Goal: Task Accomplishment & Management: Manage account settings

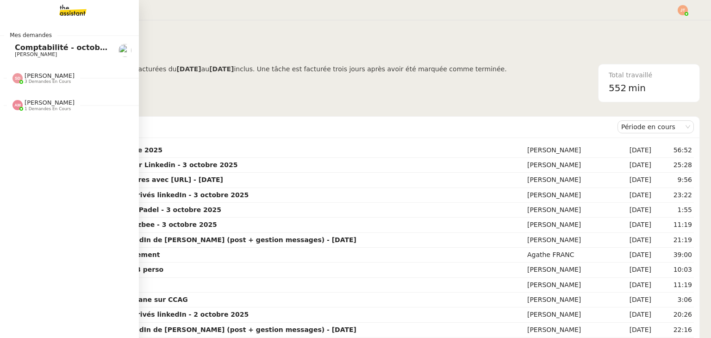
click at [41, 99] on span "[PERSON_NAME]" at bounding box center [50, 102] width 50 height 7
click at [50, 83] on span "3 demandes en cours" at bounding box center [48, 81] width 46 height 5
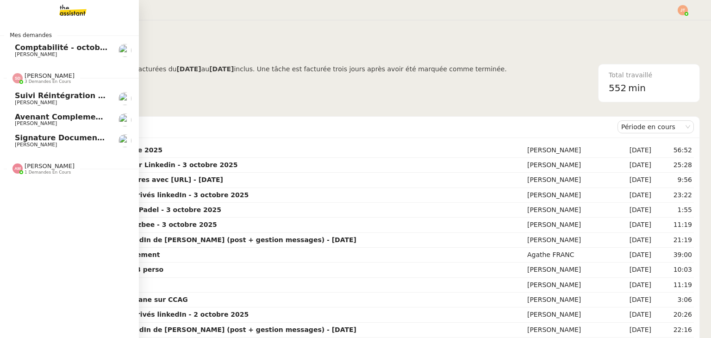
click at [50, 83] on span "3 demandes en cours" at bounding box center [48, 81] width 46 height 5
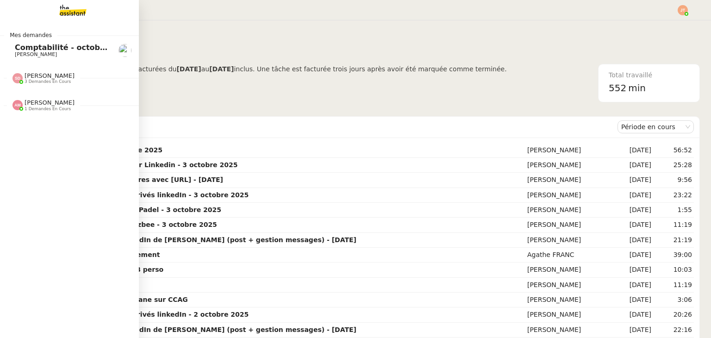
click at [54, 52] on span "[PERSON_NAME]" at bounding box center [62, 55] width 94 height 6
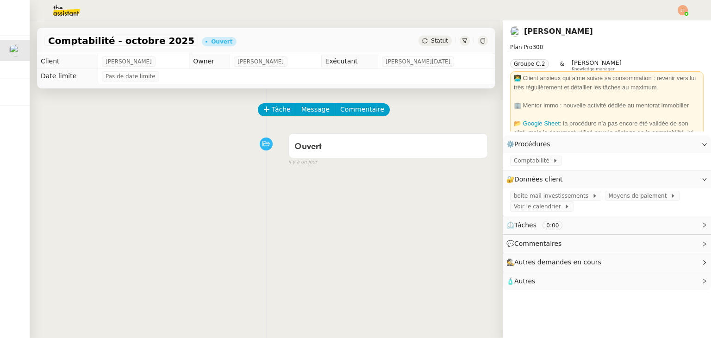
click at [70, 11] on img at bounding box center [59, 10] width 72 height 20
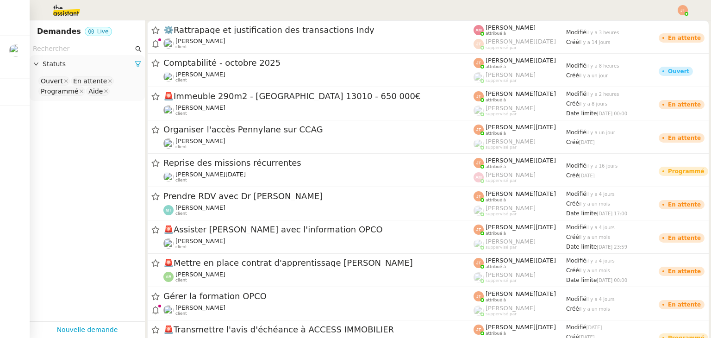
click at [86, 44] on input "text" at bounding box center [83, 49] width 100 height 11
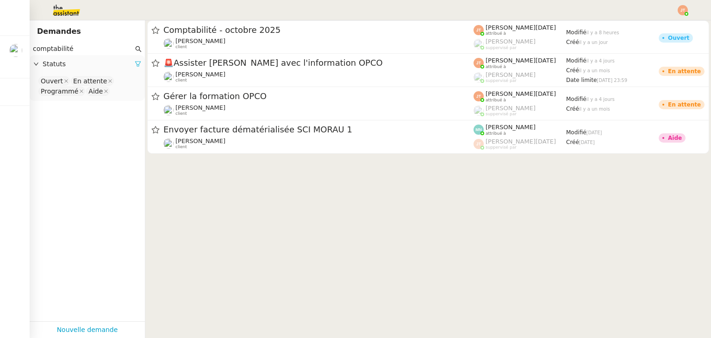
type input "comptabilité"
click at [135, 63] on icon at bounding box center [138, 64] width 6 height 6
click at [90, 66] on span "Statuts" at bounding box center [92, 64] width 99 height 11
click at [81, 86] on nz-select-top-control "Please select" at bounding box center [87, 81] width 100 height 12
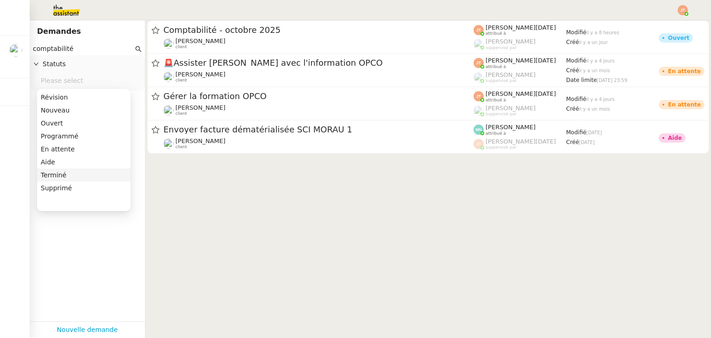
click at [72, 175] on div "Terminé" at bounding box center [84, 175] width 86 height 8
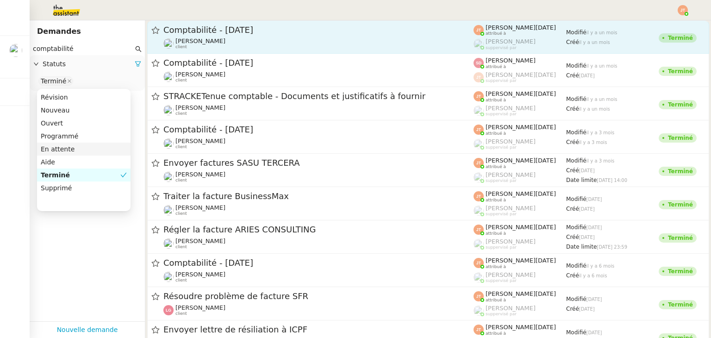
click at [222, 32] on span "Comptabilité - [DATE]" at bounding box center [318, 30] width 310 height 8
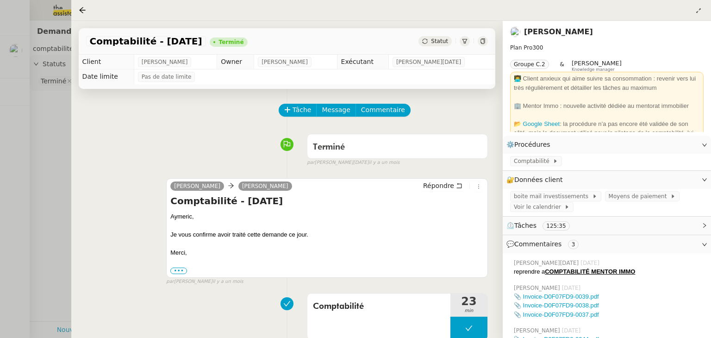
click at [58, 113] on div at bounding box center [355, 169] width 711 height 338
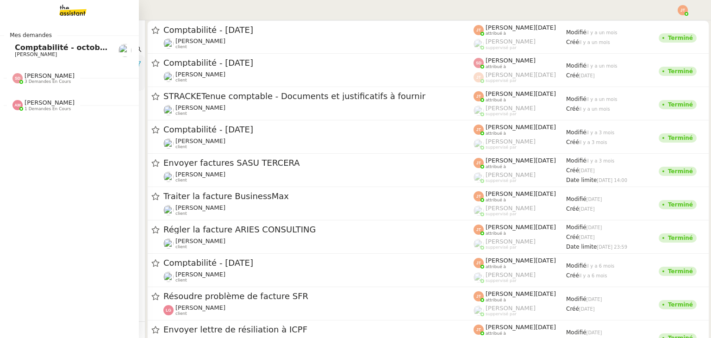
click at [17, 50] on span "Comptabilité - octobre 2025" at bounding box center [73, 47] width 117 height 9
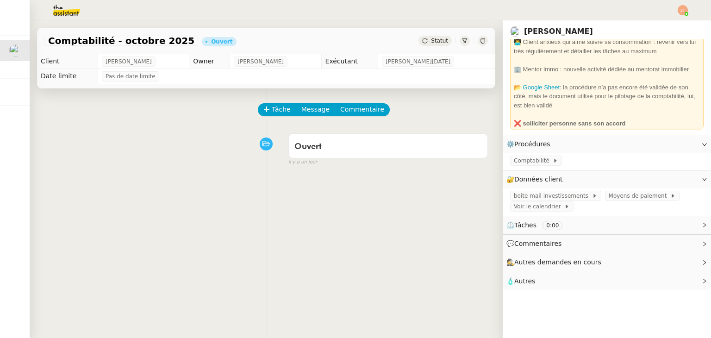
scroll to position [39, 0]
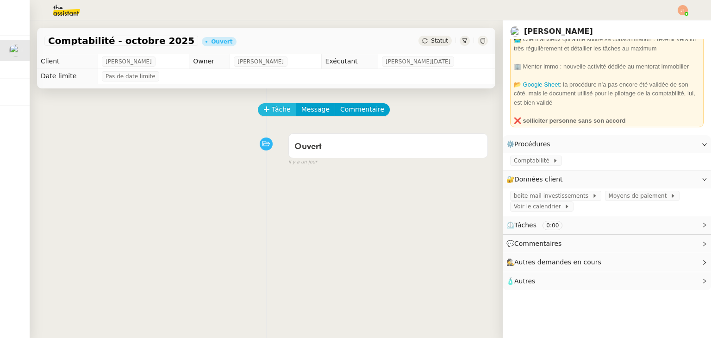
click at [267, 113] on button "Tâche" at bounding box center [277, 109] width 38 height 13
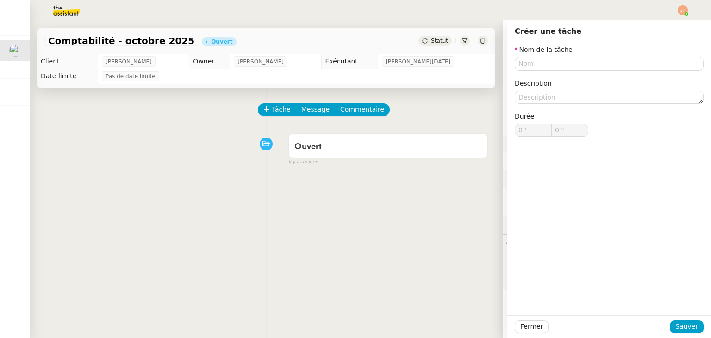
click at [437, 104] on div "Tâche Message Commentaire Veuillez patienter une erreur s'est produite 👌👌👌 mess…" at bounding box center [266, 257] width 473 height 338
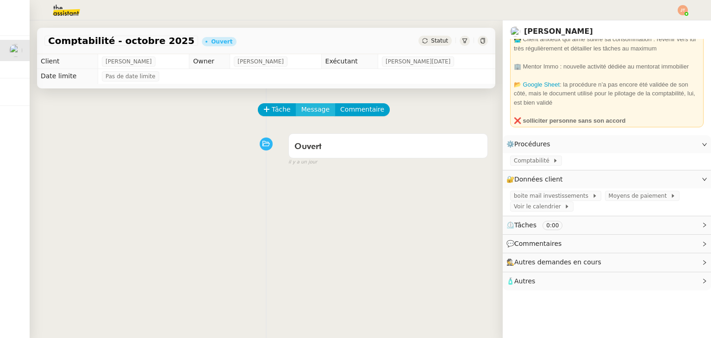
click at [296, 110] on button "Message" at bounding box center [315, 109] width 39 height 13
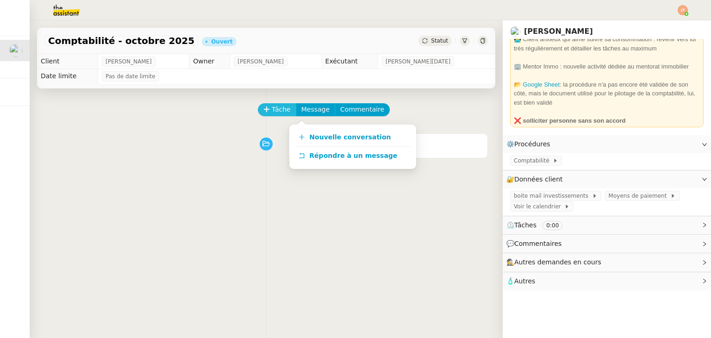
click at [275, 109] on span "Tâche" at bounding box center [281, 109] width 19 height 11
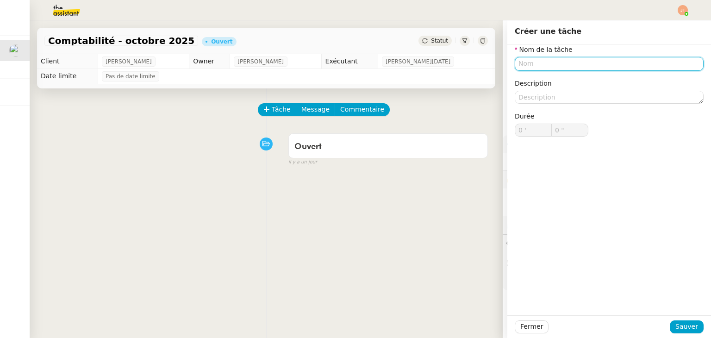
click at [542, 67] on input "text" at bounding box center [609, 63] width 189 height 13
click at [420, 100] on div "Tâche Message Commentaire Veuillez patienter une erreur s'est produite 👌👌👌 mess…" at bounding box center [266, 257] width 473 height 338
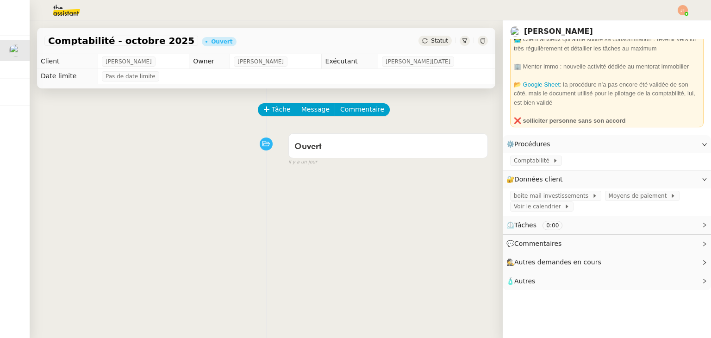
click at [69, 11] on img at bounding box center [59, 10] width 72 height 20
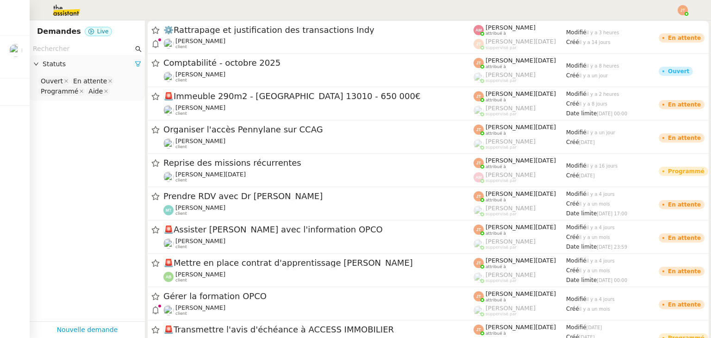
click at [89, 44] on input "text" at bounding box center [83, 49] width 100 height 11
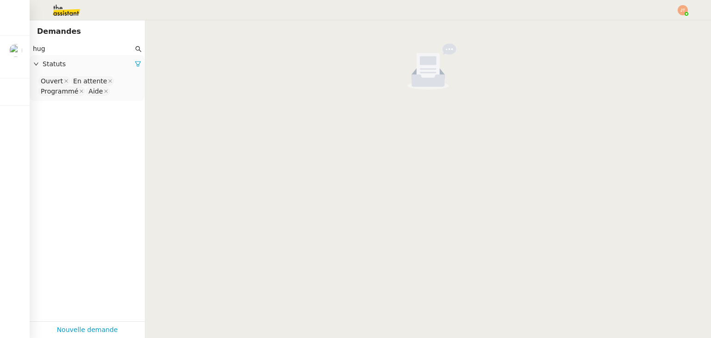
type input "hug"
click at [135, 59] on div at bounding box center [138, 64] width 6 height 11
click at [84, 69] on span "Statuts" at bounding box center [89, 64] width 92 height 11
click at [75, 63] on span "Statuts" at bounding box center [89, 64] width 92 height 11
click at [75, 64] on span "Statuts" at bounding box center [89, 64] width 92 height 11
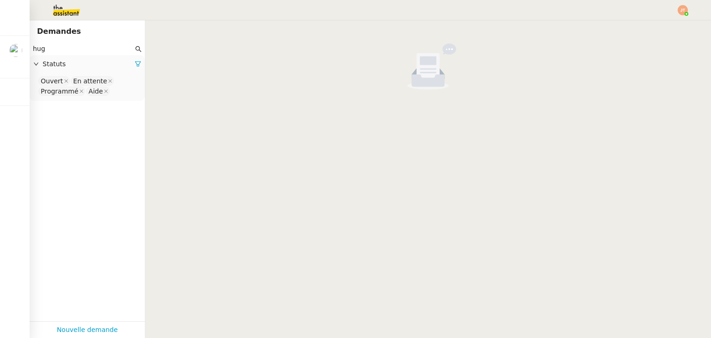
click at [127, 63] on span "Statuts" at bounding box center [89, 64] width 92 height 11
click at [117, 63] on span "Statuts" at bounding box center [89, 64] width 92 height 11
click at [118, 63] on span "Statuts" at bounding box center [89, 64] width 92 height 11
click at [135, 65] on icon at bounding box center [138, 64] width 6 height 6
click at [100, 85] on nz-select-top-control "Please select" at bounding box center [87, 81] width 100 height 12
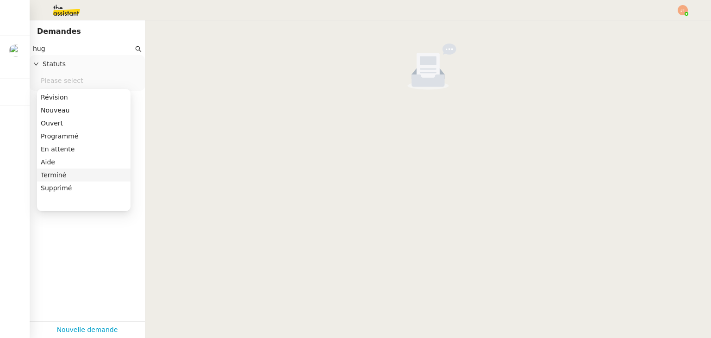
click at [66, 174] on div "Terminé" at bounding box center [84, 175] width 86 height 8
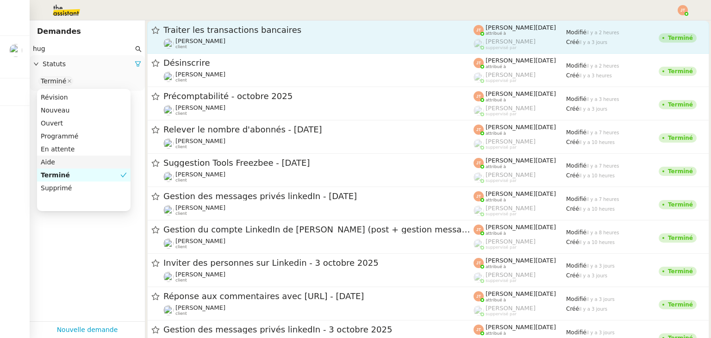
click at [231, 44] on div "[PERSON_NAME] client" at bounding box center [318, 44] width 310 height 12
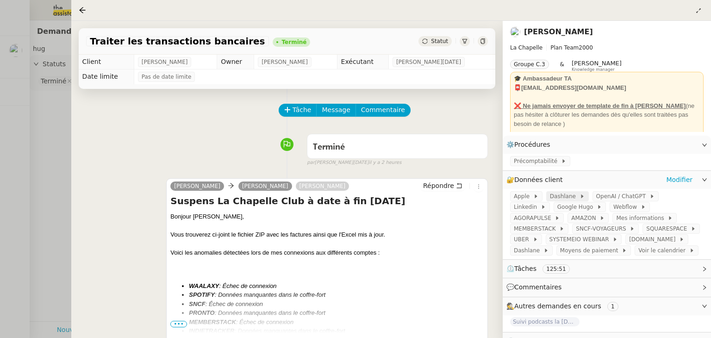
click at [565, 201] on span "Dashlane" at bounding box center [565, 196] width 30 height 9
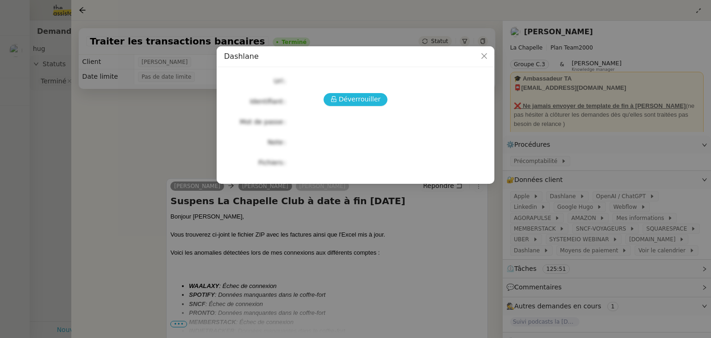
click at [361, 100] on span "Déverrouiller" at bounding box center [360, 99] width 42 height 11
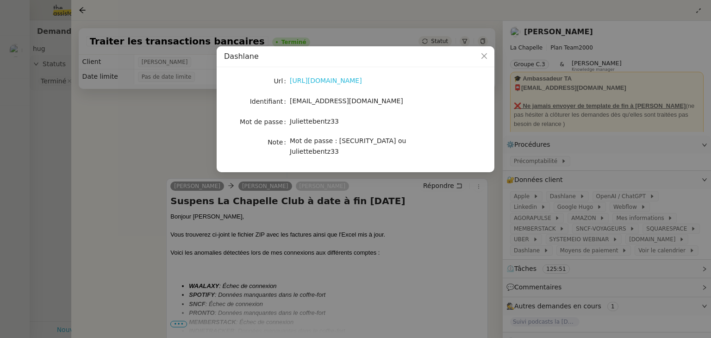
click at [326, 81] on link "[URL][DOMAIN_NAME]" at bounding box center [326, 80] width 72 height 7
click at [147, 129] on nz-modal-container "Dashlane Url [URL][DOMAIN_NAME] Identifiant [EMAIL_ADDRESS][DOMAIN_NAME] Mot de…" at bounding box center [355, 169] width 711 height 338
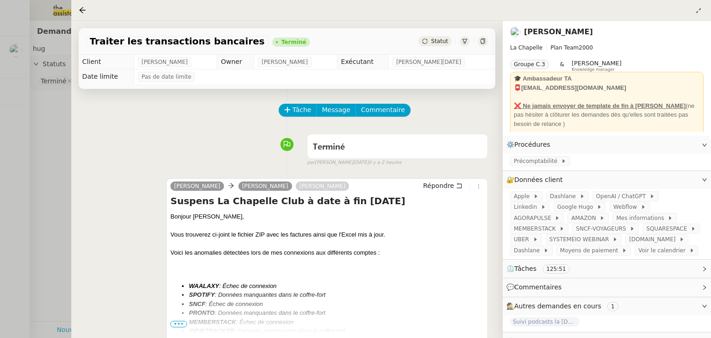
click at [40, 124] on div at bounding box center [355, 169] width 711 height 338
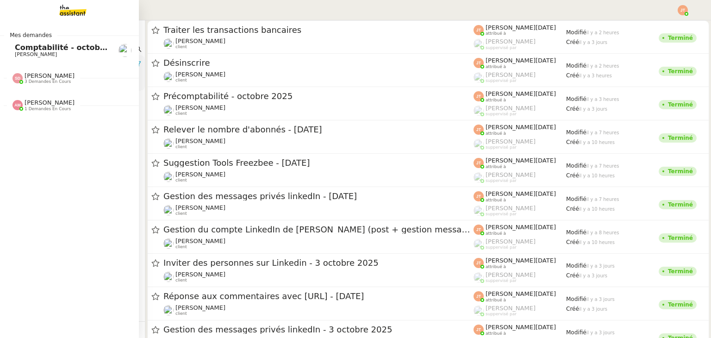
click at [31, 49] on span "Comptabilité - octobre 2025" at bounding box center [73, 47] width 117 height 9
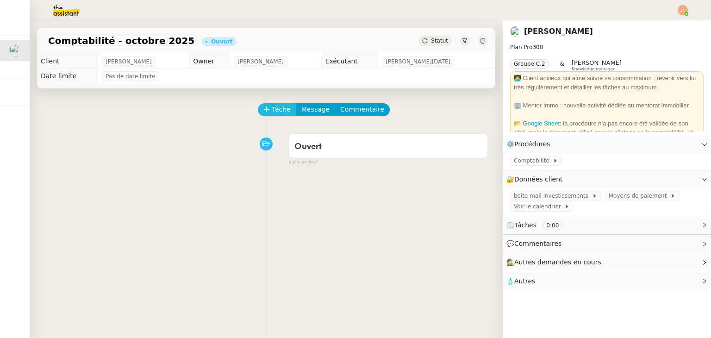
click at [276, 109] on span "Tâche" at bounding box center [281, 109] width 19 height 11
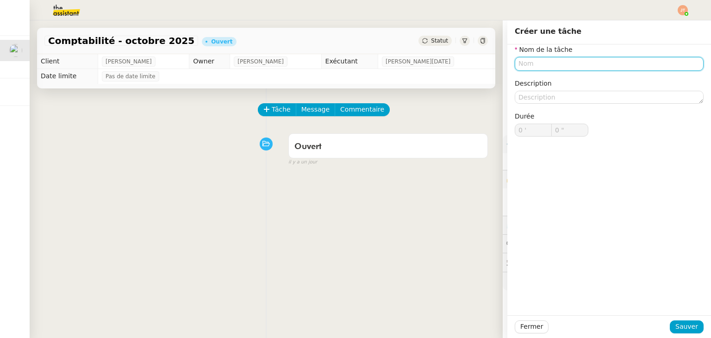
click at [530, 68] on input "text" at bounding box center [609, 63] width 189 height 13
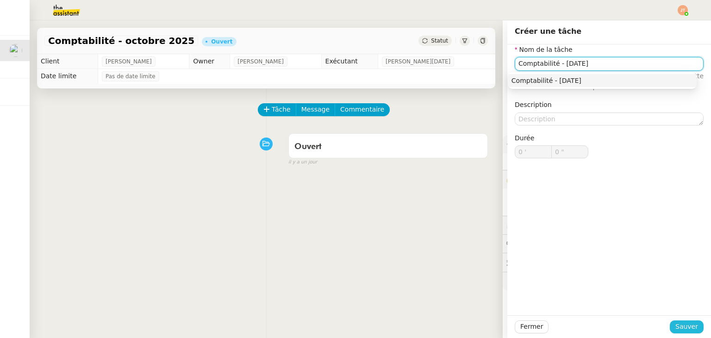
type input "Comptabilité - [DATE]"
click at [683, 333] on button "Sauver" at bounding box center [687, 326] width 34 height 13
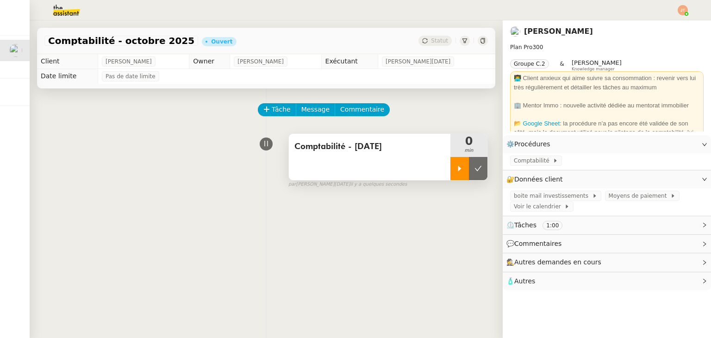
click at [459, 169] on div at bounding box center [460, 168] width 19 height 23
click at [523, 162] on span "Comptabilité" at bounding box center [533, 160] width 39 height 9
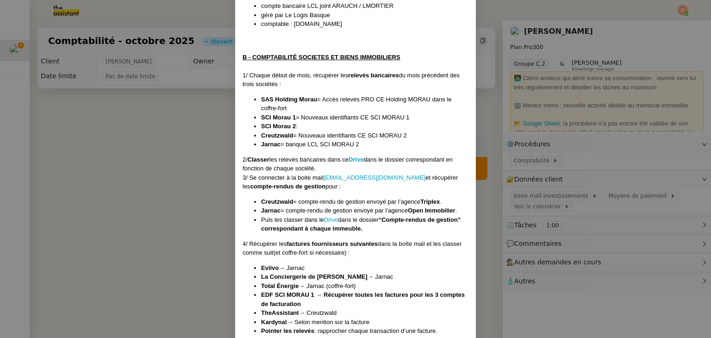
scroll to position [602, 0]
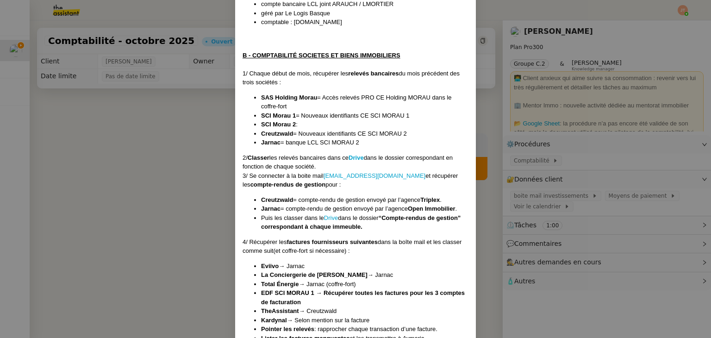
click at [564, 179] on nz-modal-container "Créée le [DATE] MAJ le [DATE] Contexte : Le client souhaite que nous prenions e…" at bounding box center [355, 169] width 711 height 338
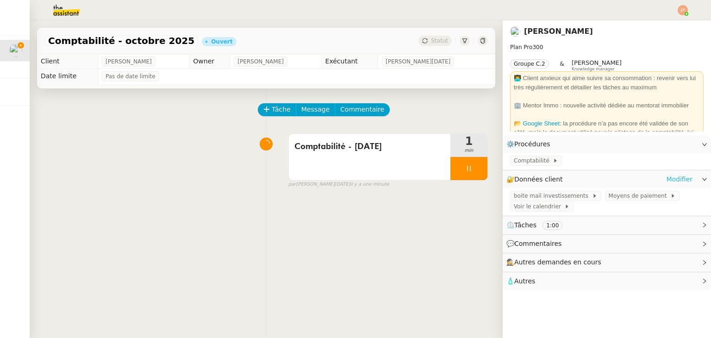
click at [680, 175] on link "Modifier" at bounding box center [679, 179] width 26 height 11
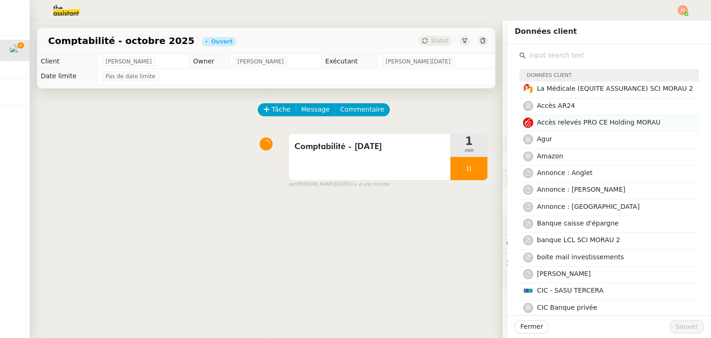
click at [578, 124] on span "Accès relevés PRO CE Holding MORAU" at bounding box center [599, 122] width 124 height 7
click at [683, 324] on span "Sauver" at bounding box center [687, 326] width 23 height 11
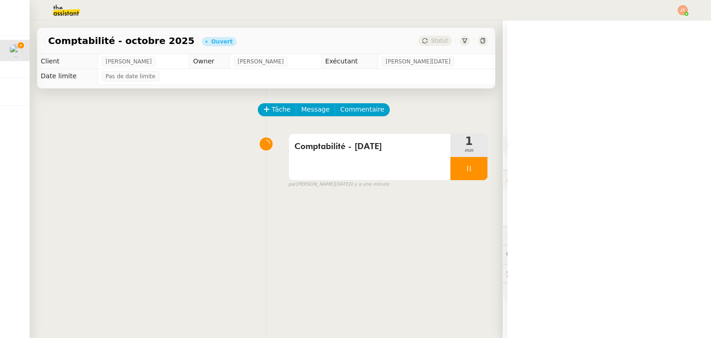
click at [529, 159] on span "Comptabilité" at bounding box center [533, 160] width 39 height 9
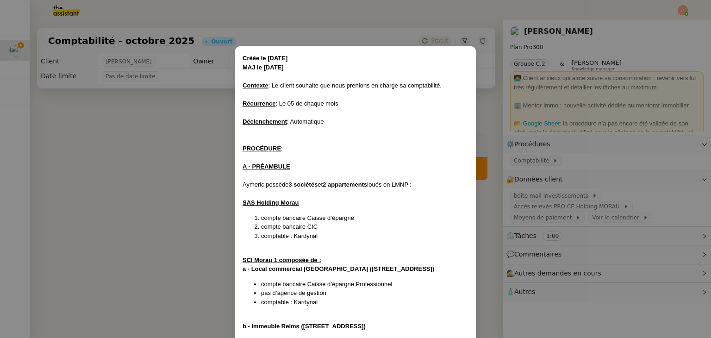
scroll to position [590, 0]
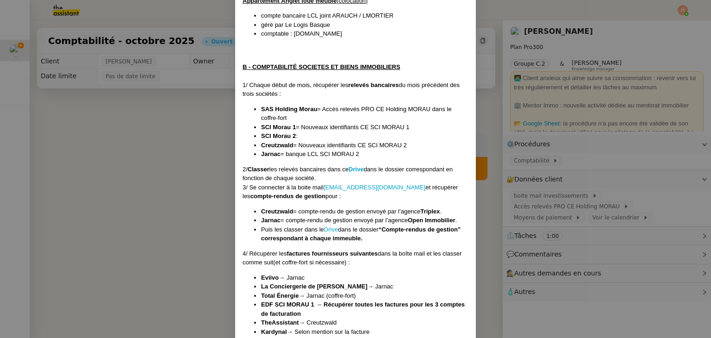
drag, startPoint x: 193, startPoint y: 149, endPoint x: 310, endPoint y: 164, distance: 118.1
click at [193, 149] on nz-modal-container "Créée le [DATE] MAJ le [DATE] Contexte : Le client souhaite que nous prenions e…" at bounding box center [355, 169] width 711 height 338
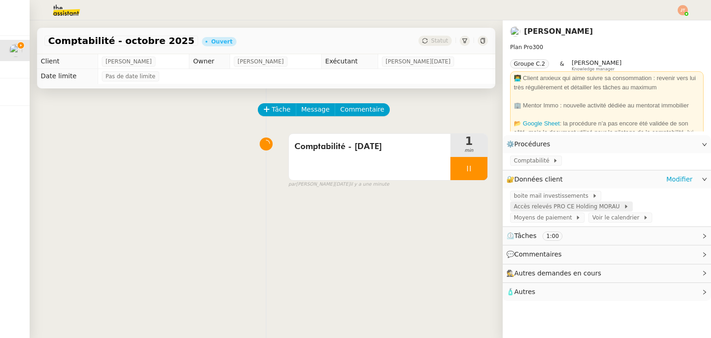
click at [582, 211] on span "Accès relevés PRO CE Holding MORAU" at bounding box center [569, 206] width 110 height 9
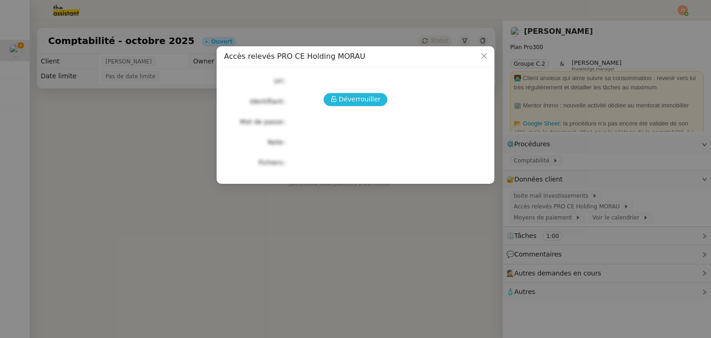
click at [370, 97] on span "Déverrouiller" at bounding box center [360, 99] width 42 height 11
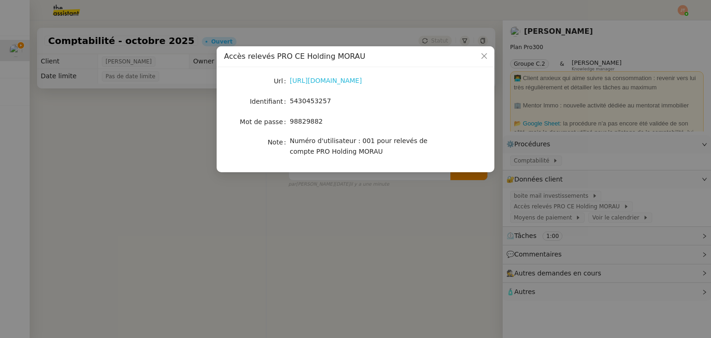
click at [316, 77] on link "[URL][DOMAIN_NAME]" at bounding box center [326, 80] width 72 height 7
drag, startPoint x: 324, startPoint y: 100, endPoint x: 289, endPoint y: 100, distance: 35.2
click at [289, 100] on nz-form-item "Identifiant 5430453257" at bounding box center [355, 101] width 263 height 13
copy nz-form-item "5430453257"
drag, startPoint x: 320, startPoint y: 123, endPoint x: 291, endPoint y: 123, distance: 29.2
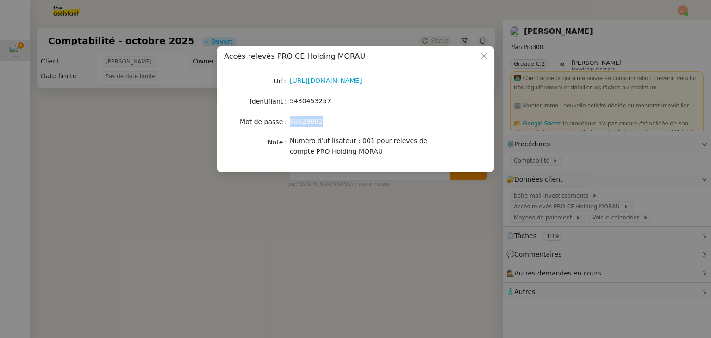
click at [291, 123] on div "98829882" at bounding box center [366, 121] width 153 height 11
click at [328, 122] on div "98829882" at bounding box center [366, 121] width 153 height 11
click at [176, 160] on nz-modal-container "Accès relevés PRO CE Holding MORAU Url [URL][DOMAIN_NAME] Identifiant 543045325…" at bounding box center [355, 169] width 711 height 338
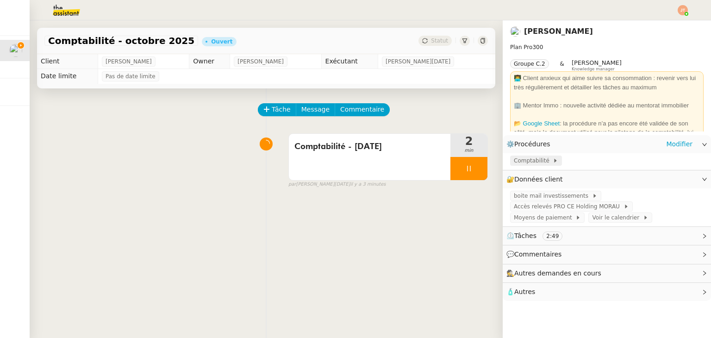
click at [530, 160] on span "Comptabilité" at bounding box center [533, 160] width 39 height 9
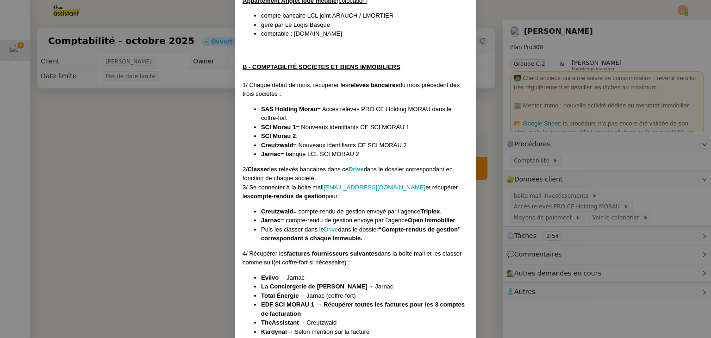
click at [179, 135] on nz-modal-container "Créée le [DATE] MAJ le [DATE] Contexte : Le client souhaite que nous prenions e…" at bounding box center [355, 169] width 711 height 338
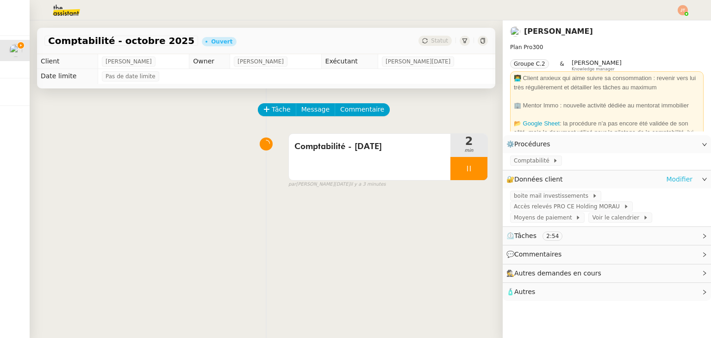
click at [669, 178] on link "Modifier" at bounding box center [679, 179] width 26 height 11
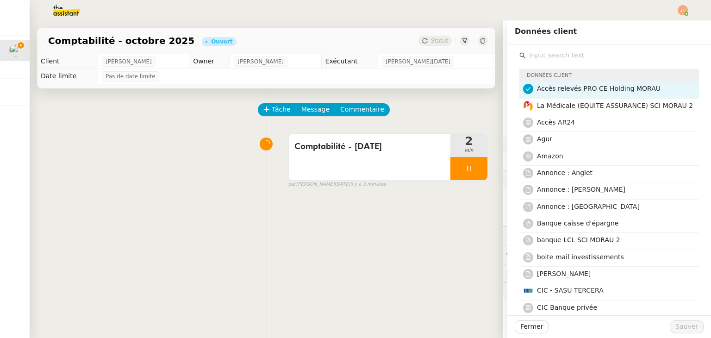
click at [526, 89] on icon at bounding box center [529, 89] width 6 height 6
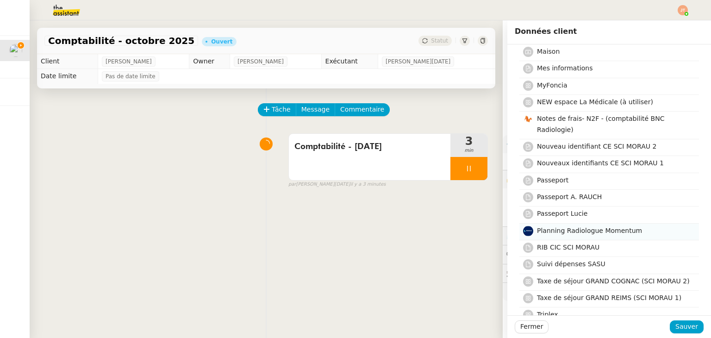
scroll to position [602, 0]
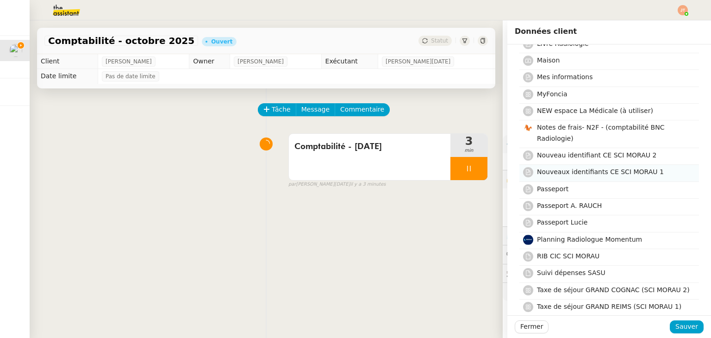
click at [580, 169] on span "Nouveaux identifiants CE SCI MORAU 1" at bounding box center [600, 171] width 127 height 7
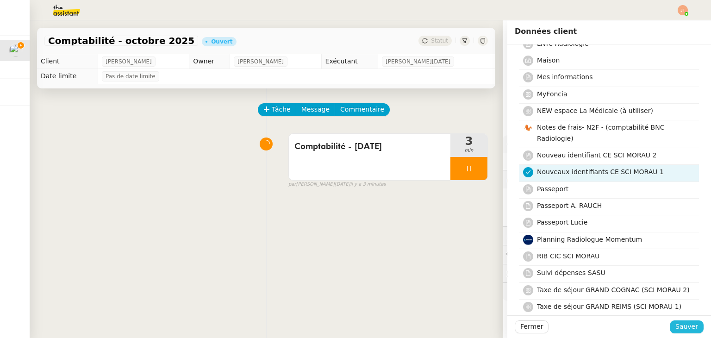
click at [684, 327] on span "Sauver" at bounding box center [687, 326] width 23 height 11
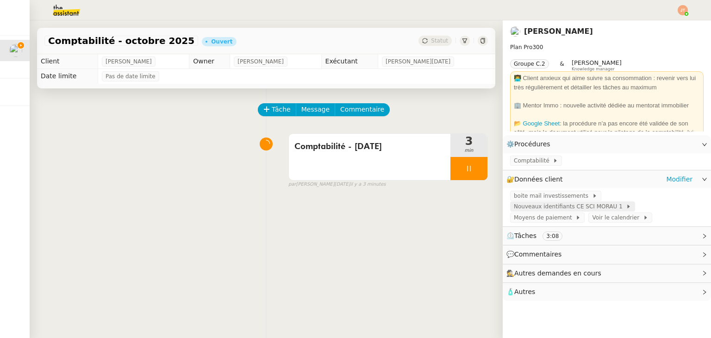
click at [545, 208] on span "Nouveaux identifiants CE SCI MORAU 1" at bounding box center [570, 206] width 112 height 9
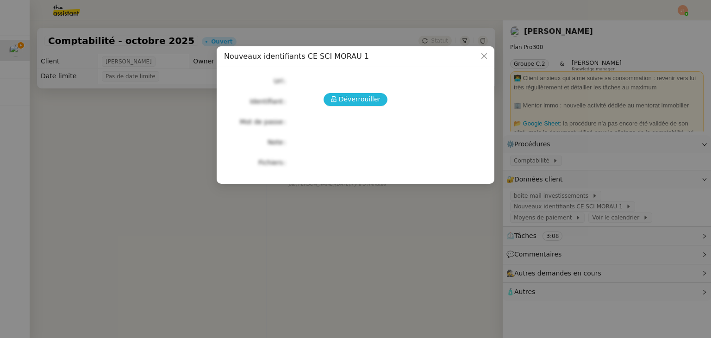
click at [356, 95] on span "Déverrouiller" at bounding box center [360, 99] width 42 height 11
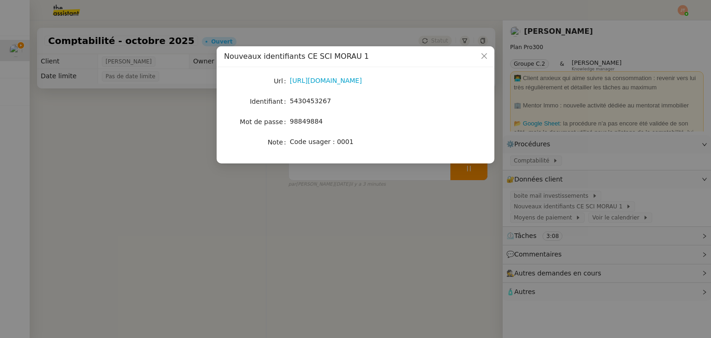
click at [333, 75] on div "[URL][DOMAIN_NAME]" at bounding box center [366, 80] width 153 height 11
click at [333, 78] on link "[URL][DOMAIN_NAME]" at bounding box center [326, 80] width 72 height 7
drag, startPoint x: 325, startPoint y: 99, endPoint x: 291, endPoint y: 100, distance: 34.3
click at [291, 100] on div "5430453267" at bounding box center [366, 101] width 153 height 11
copy span "5430453267"
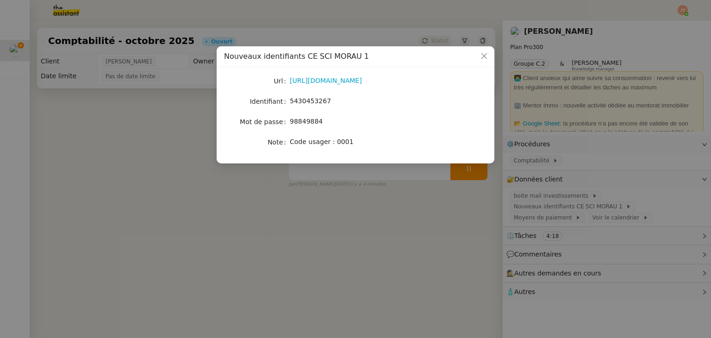
click at [214, 145] on nz-modal-container "Nouveaux identifiants CE SCI MORAU 1 Url [URL][DOMAIN_NAME] Identifiant 5430453…" at bounding box center [355, 169] width 711 height 338
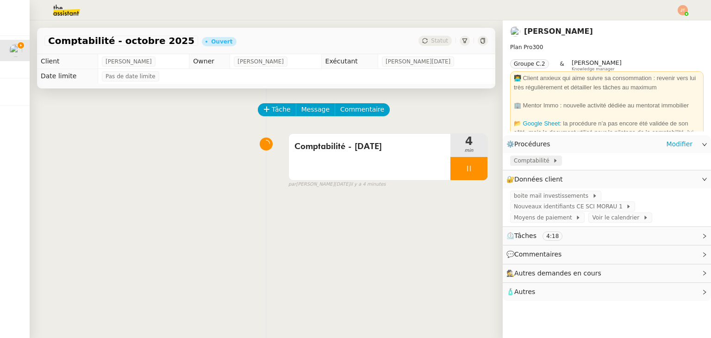
click at [519, 162] on span "Comptabilité" at bounding box center [533, 160] width 39 height 9
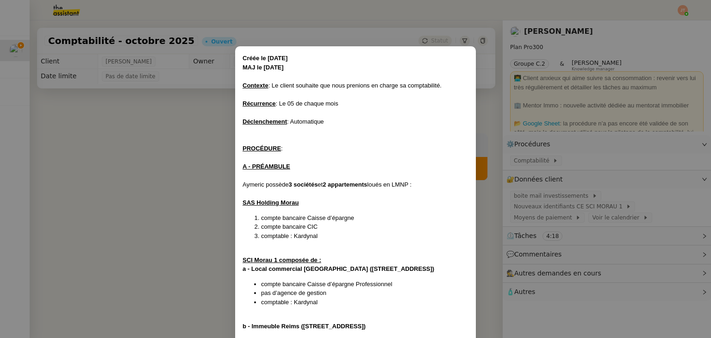
scroll to position [590, 0]
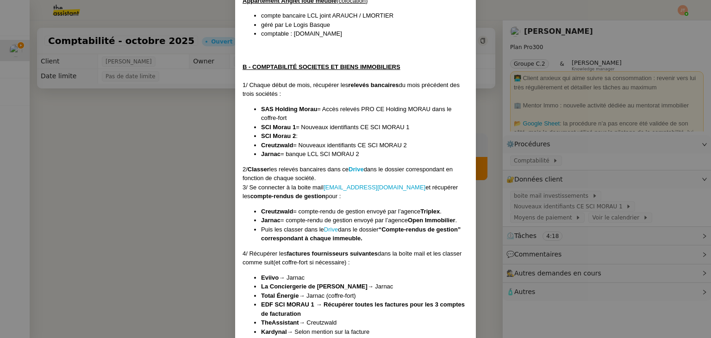
drag, startPoint x: 173, startPoint y: 155, endPoint x: 253, endPoint y: 160, distance: 80.2
click at [173, 155] on nz-modal-container "Créée le [DATE] MAJ le [DATE] Contexte : Le client souhaite que nous prenions e…" at bounding box center [355, 169] width 711 height 338
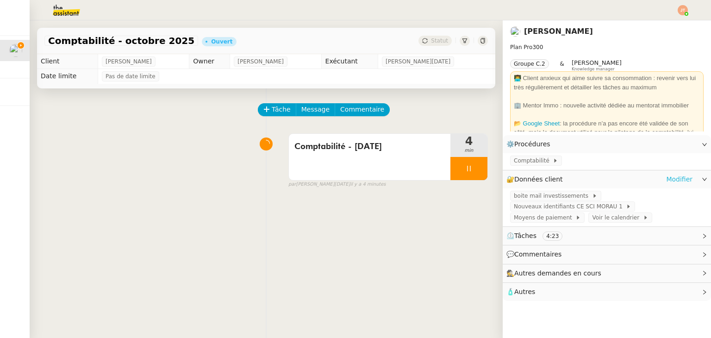
click at [676, 178] on link "Modifier" at bounding box center [679, 179] width 26 height 11
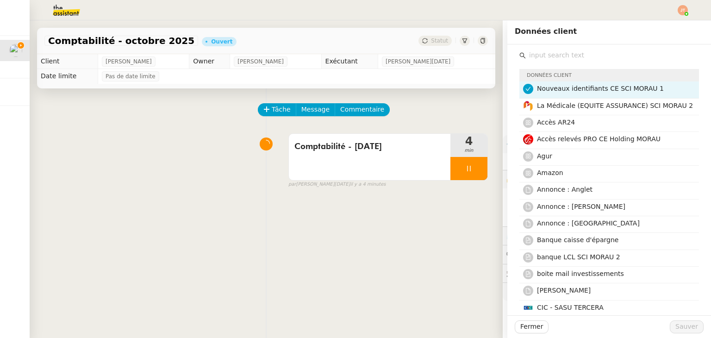
click at [526, 92] on icon at bounding box center [529, 89] width 6 height 6
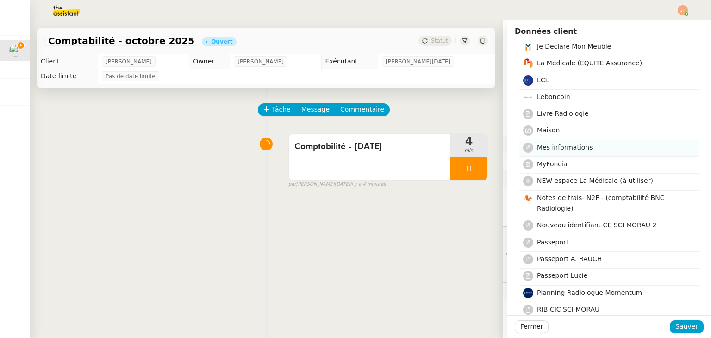
scroll to position [556, 0]
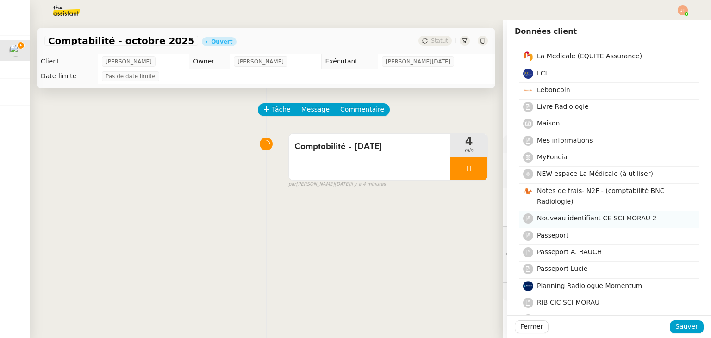
click at [578, 215] on span "Nouveau identifiant CE SCI MORAU 2" at bounding box center [596, 217] width 119 height 7
click at [683, 328] on span "Sauver" at bounding box center [687, 326] width 23 height 11
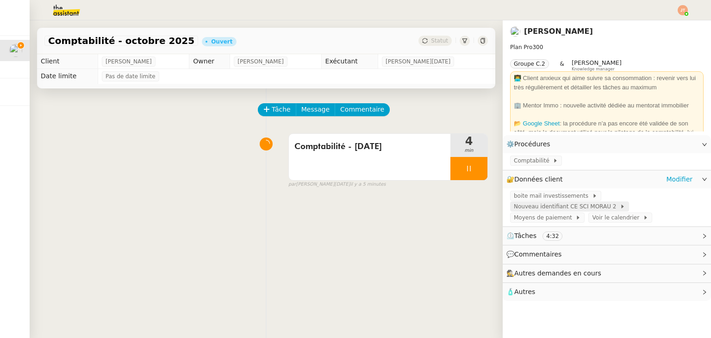
click at [554, 209] on span "Nouveau identifiant CE SCI MORAU 2" at bounding box center [567, 206] width 106 height 9
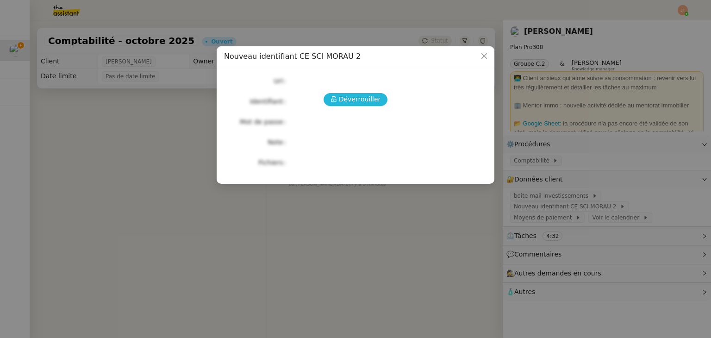
click at [363, 102] on span "Déverrouiller" at bounding box center [360, 99] width 42 height 11
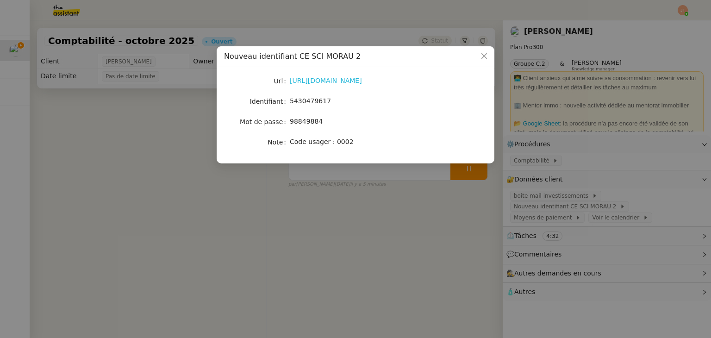
click at [335, 82] on link "[URL][DOMAIN_NAME]" at bounding box center [326, 80] width 72 height 7
drag, startPoint x: 326, startPoint y: 100, endPoint x: 291, endPoint y: 100, distance: 35.2
click at [291, 100] on div "5430479617" at bounding box center [366, 101] width 153 height 11
copy span "5430479617"
click at [197, 178] on nz-modal-container "Nouveau identifiant CE SCI MORAU 2 Url [URL][DOMAIN_NAME] Identifiant 543047961…" at bounding box center [355, 169] width 711 height 338
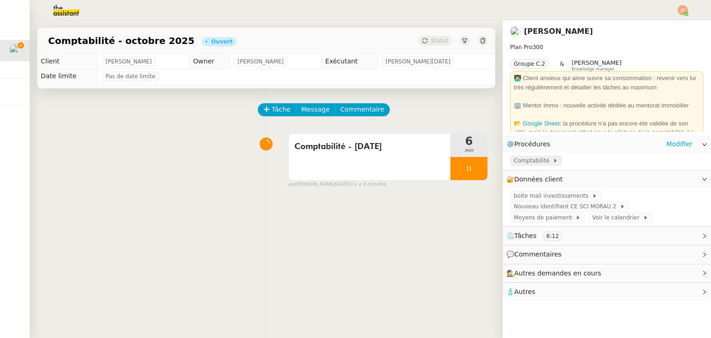
click at [531, 162] on span "Comptabilité" at bounding box center [533, 160] width 39 height 9
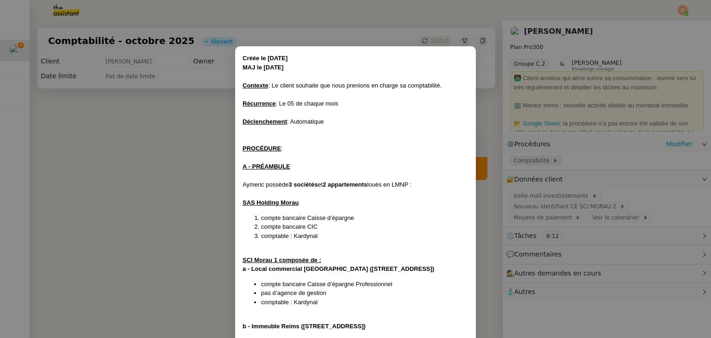
scroll to position [590, 0]
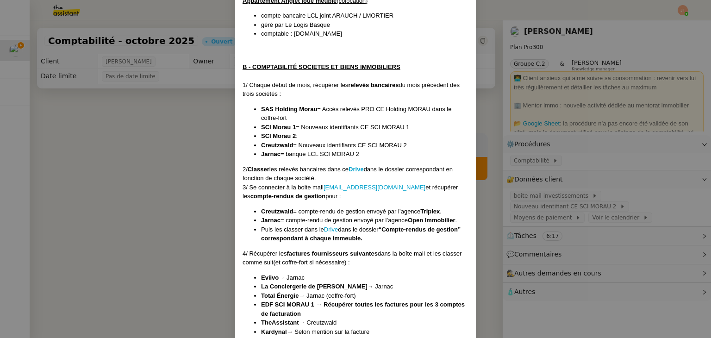
drag, startPoint x: 176, startPoint y: 178, endPoint x: 336, endPoint y: 181, distance: 159.8
click at [176, 178] on nz-modal-container "Créée le [DATE] MAJ le [DATE] Contexte : Le client souhaite que nous prenions e…" at bounding box center [355, 169] width 711 height 338
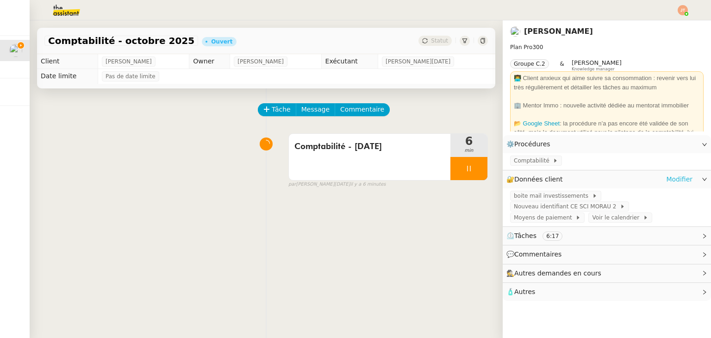
click at [676, 179] on link "Modifier" at bounding box center [679, 179] width 26 height 11
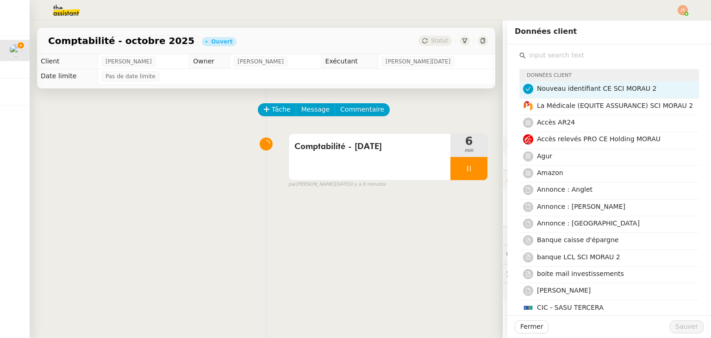
click at [526, 89] on icon at bounding box center [529, 89] width 6 height 6
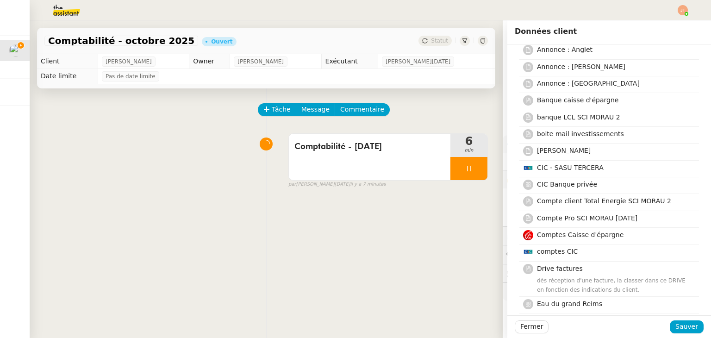
scroll to position [139, 0]
click at [577, 116] on span "banque LCL SCI MORAU 2" at bounding box center [578, 117] width 83 height 7
click at [676, 325] on span "Sauver" at bounding box center [687, 326] width 23 height 11
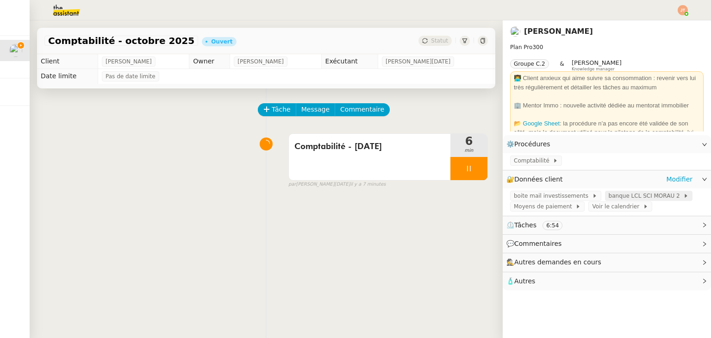
click at [615, 197] on span "banque LCL SCI MORAU 2" at bounding box center [646, 195] width 75 height 9
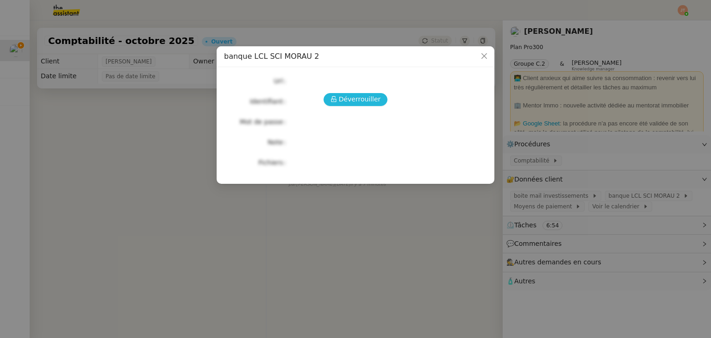
click at [358, 93] on button "Déverrouiller" at bounding box center [356, 99] width 64 height 13
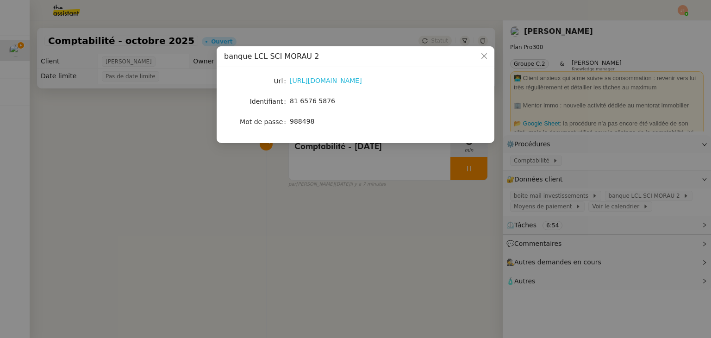
click at [319, 84] on link "[URL][DOMAIN_NAME]" at bounding box center [326, 80] width 72 height 7
drag, startPoint x: 329, startPoint y: 100, endPoint x: 289, endPoint y: 101, distance: 39.8
click at [289, 101] on nz-form-item "Identifiant 81 6576 5876" at bounding box center [355, 101] width 263 height 13
copy nz-form-item "81 6576 5876"
click at [220, 203] on nz-modal-container "banque LCL SCI MORAU 2 Url [URL][DOMAIN_NAME] Identifiant 81 6576 5876 Mot de p…" at bounding box center [355, 169] width 711 height 338
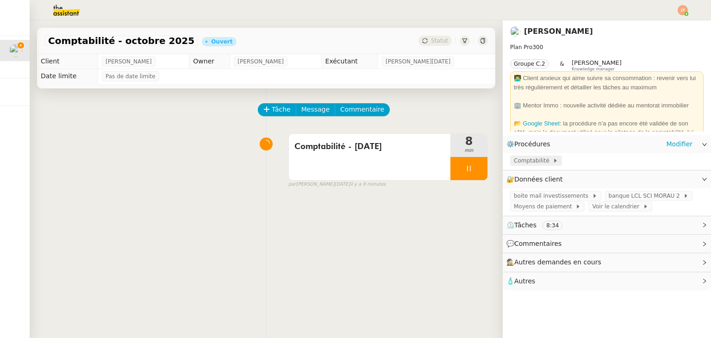
click at [514, 162] on span "Comptabilité" at bounding box center [533, 160] width 39 height 9
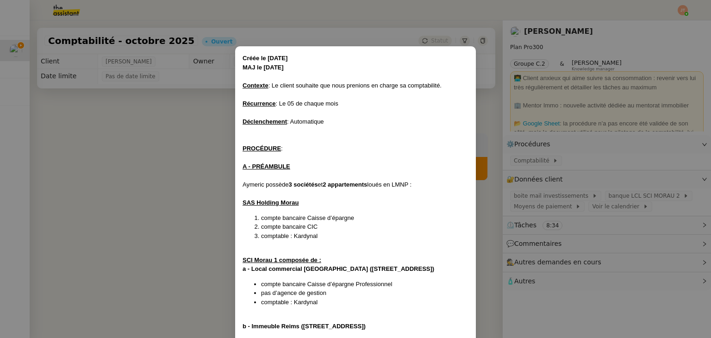
scroll to position [590, 0]
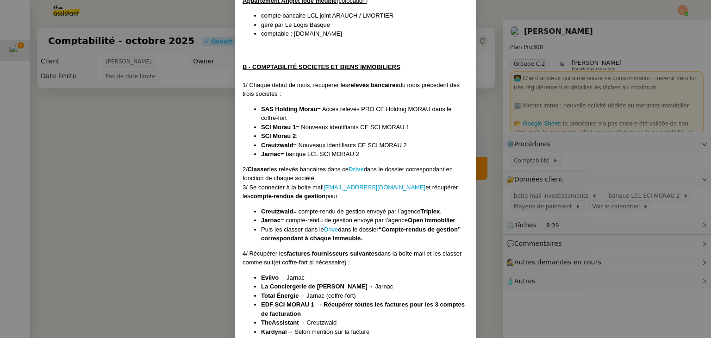
click at [357, 166] on strong "Drive" at bounding box center [356, 169] width 15 height 7
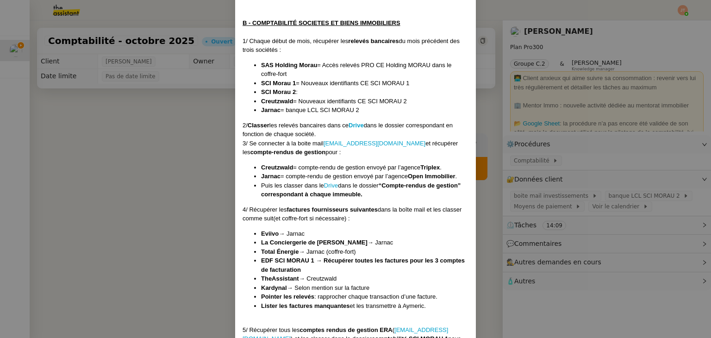
scroll to position [637, 0]
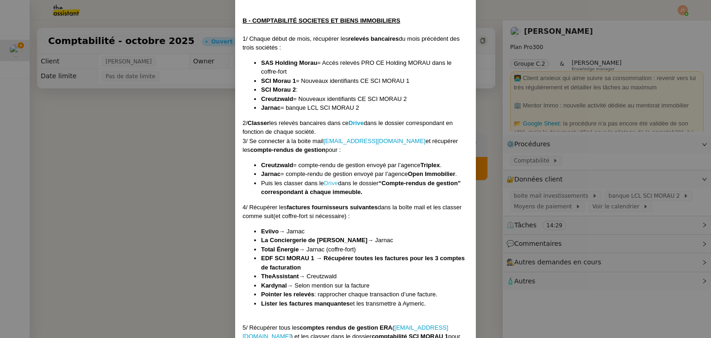
click at [331, 184] on link "Drive" at bounding box center [331, 183] width 14 height 7
drag, startPoint x: 422, startPoint y: 161, endPoint x: 440, endPoint y: 160, distance: 17.6
click at [440, 161] on li "Creutzwald = compte-rendu de gestion envoyé par l’agence Triplex ." at bounding box center [364, 165] width 207 height 9
copy strong "Triplex"
drag, startPoint x: 409, startPoint y: 171, endPoint x: 456, endPoint y: 172, distance: 47.2
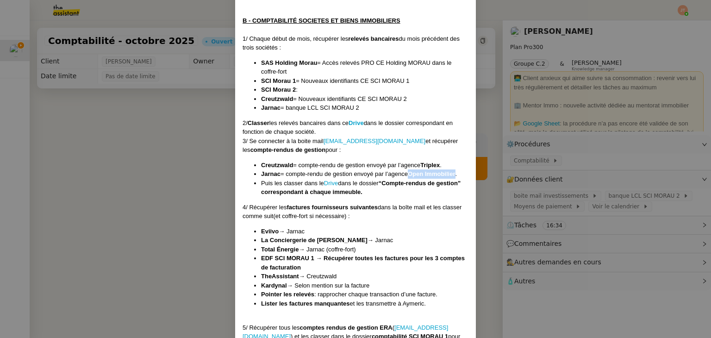
click at [456, 172] on li "Jarnac = compte-rendu de gestion envoyé par l’agence Open Immobilier ." at bounding box center [364, 173] width 207 height 9
copy strong "Open Immobilier"
drag, startPoint x: 259, startPoint y: 229, endPoint x: 276, endPoint y: 229, distance: 16.7
click at [276, 229] on strong "Eviivo" at bounding box center [270, 231] width 18 height 7
copy strong "Eviivo"
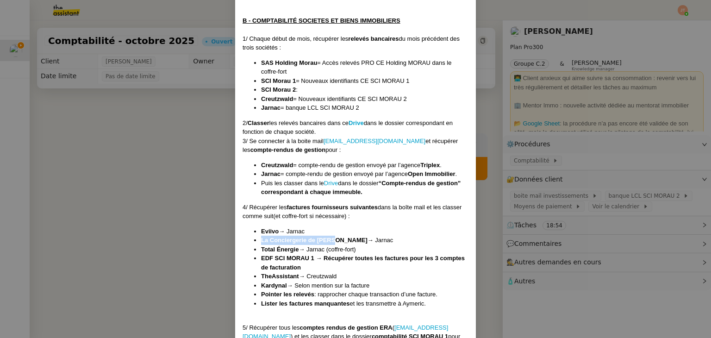
drag, startPoint x: 330, startPoint y: 239, endPoint x: 259, endPoint y: 242, distance: 70.9
click at [261, 242] on strong "La Conciergerie de [PERSON_NAME]" at bounding box center [314, 240] width 107 height 7
copy strong "La Conciergerie de [PERSON_NAME]"
click at [272, 247] on strong "Total Énergie" at bounding box center [280, 249] width 38 height 7
click at [488, 201] on nz-modal-container "Créée le [DATE] MAJ le [DATE] Contexte : Le client souhaite que nous prenions e…" at bounding box center [355, 169] width 711 height 338
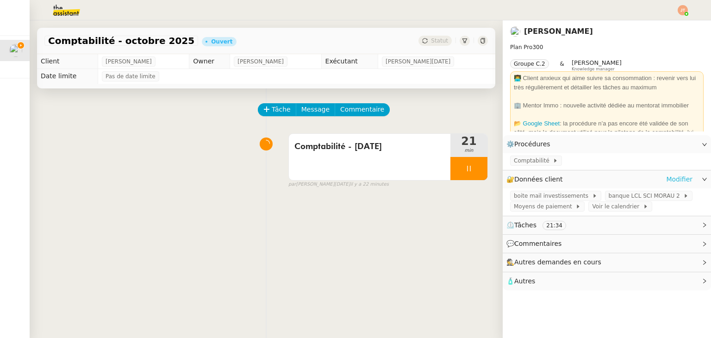
click at [680, 180] on link "Modifier" at bounding box center [679, 179] width 26 height 11
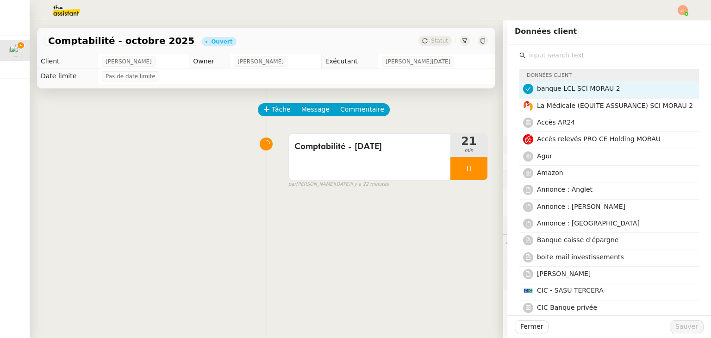
click at [527, 88] on nz-list-item-meta-avatar at bounding box center [530, 88] width 14 height 11
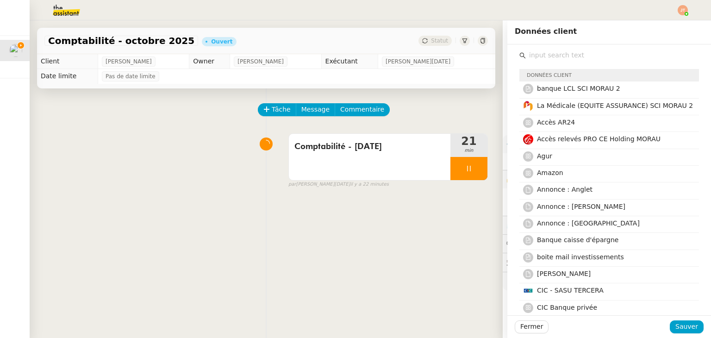
click at [544, 58] on input "text" at bounding box center [612, 55] width 173 height 13
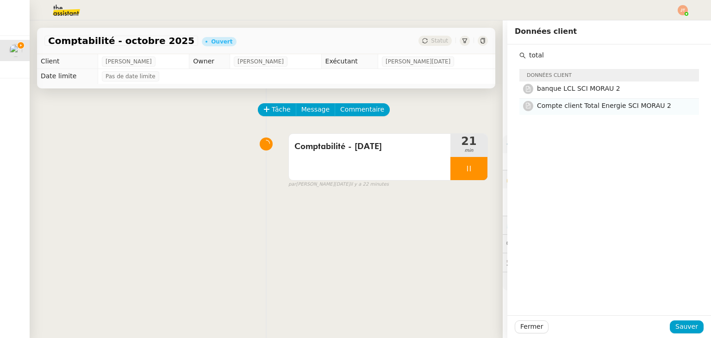
type input "total"
click at [551, 108] on span "Compte client Total Energie SCI MORAU 2" at bounding box center [604, 105] width 134 height 7
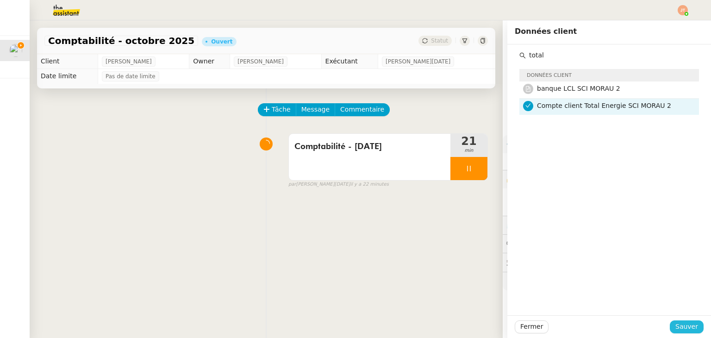
click at [682, 325] on span "Sauver" at bounding box center [687, 326] width 23 height 11
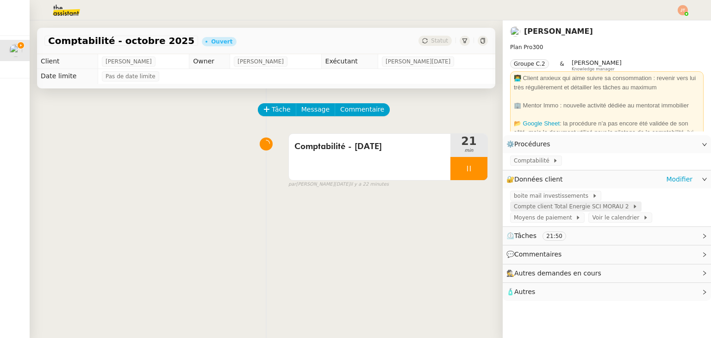
click at [559, 207] on span "Compte client Total Energie SCI MORAU 2" at bounding box center [573, 206] width 119 height 9
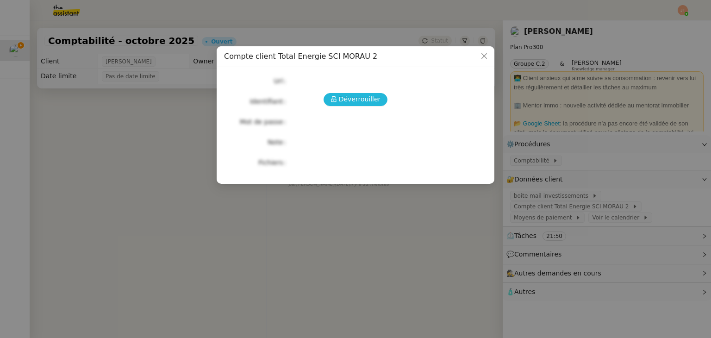
click at [357, 102] on span "Déverrouiller" at bounding box center [360, 99] width 42 height 11
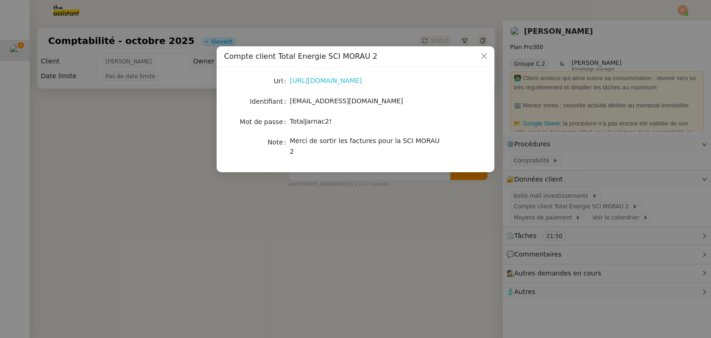
click at [320, 77] on link "[URL][DOMAIN_NAME]" at bounding box center [326, 80] width 72 height 7
drag, startPoint x: 362, startPoint y: 100, endPoint x: 290, endPoint y: 104, distance: 71.8
click at [290, 104] on div "[EMAIL_ADDRESS][DOMAIN_NAME]" at bounding box center [366, 101] width 153 height 11
copy span "[EMAIL_ADDRESS][DOMAIN_NAME]"
drag, startPoint x: 334, startPoint y: 121, endPoint x: 286, endPoint y: 122, distance: 48.6
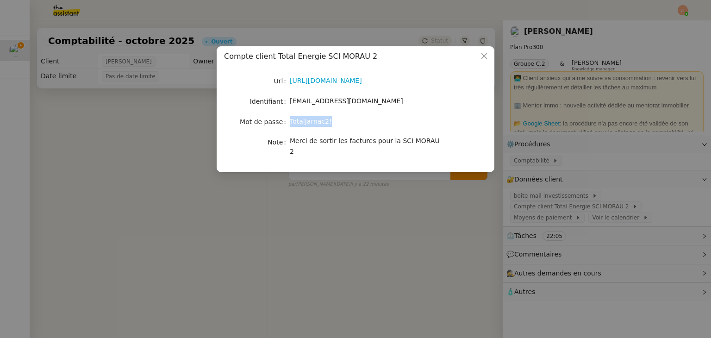
click at [286, 122] on nz-form-item "Mot de passe [SECURITY_DATA]" at bounding box center [355, 121] width 263 height 13
copy nz-form-item "TotalJarnac2!"
drag, startPoint x: 357, startPoint y: 235, endPoint x: 428, endPoint y: 222, distance: 72.0
click at [357, 236] on nz-modal-container "Compte client Total Energie SCI MORAU 2 Url [URL][DOMAIN_NAME] Identifiant [EMA…" at bounding box center [355, 169] width 711 height 338
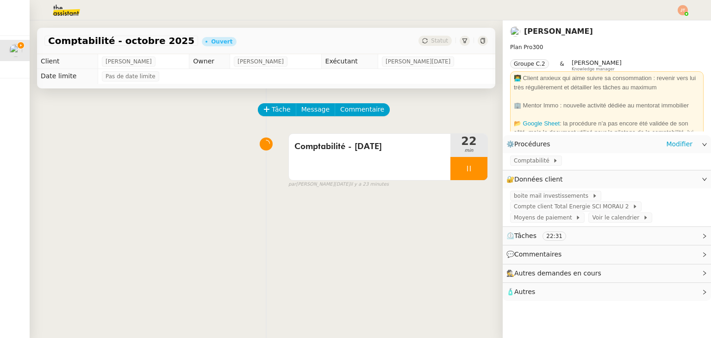
click at [510, 157] on app-ticket-info-button "Comptabilité" at bounding box center [538, 160] width 56 height 7
click at [514, 163] on span "Comptabilité" at bounding box center [533, 160] width 39 height 9
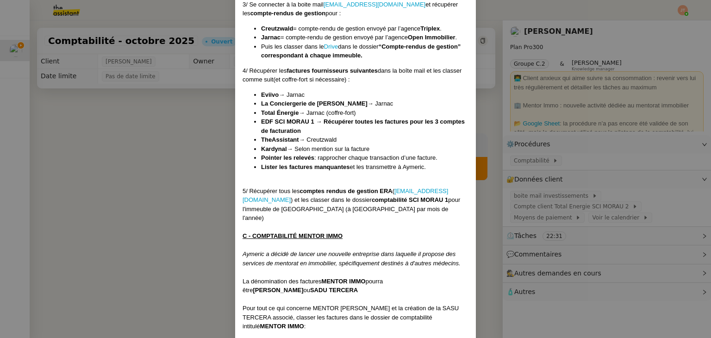
scroll to position [776, 0]
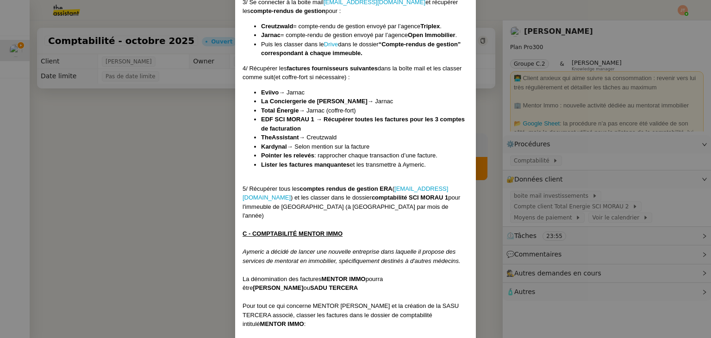
click at [160, 146] on nz-modal-container "Créée le [DATE] MAJ le [DATE] Contexte : Le client souhaite que nous prenions e…" at bounding box center [355, 169] width 711 height 338
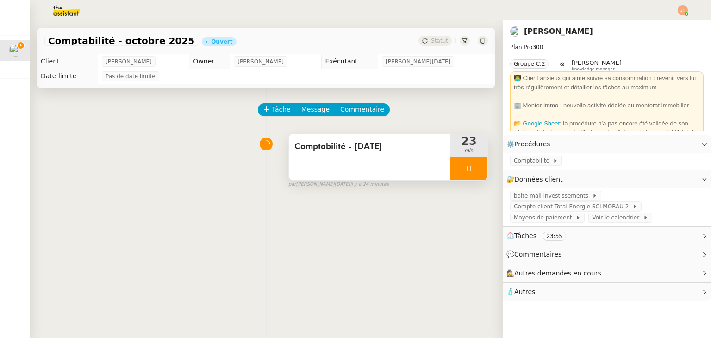
click at [452, 179] on div at bounding box center [469, 168] width 37 height 23
click at [470, 173] on button at bounding box center [478, 168] width 19 height 23
click at [431, 40] on span "Statut" at bounding box center [439, 41] width 17 height 6
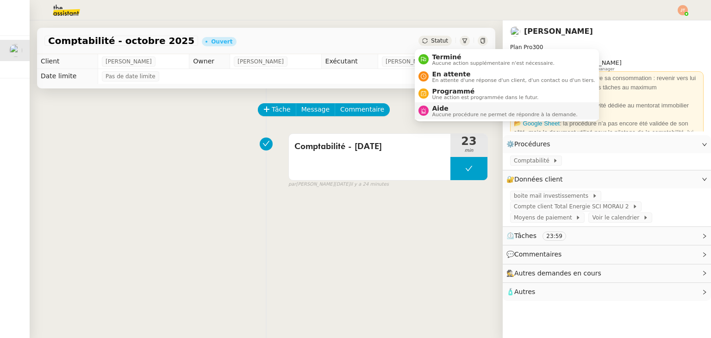
click at [439, 108] on span "Aide" at bounding box center [505, 108] width 145 height 7
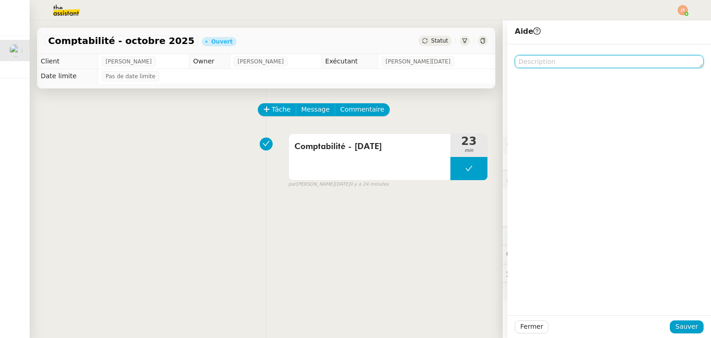
click at [526, 65] on textarea at bounding box center [609, 61] width 189 height 13
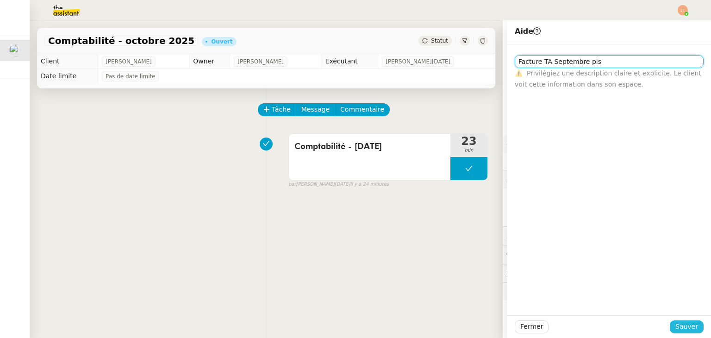
type textarea "Facture TA Septembre pls"
click at [681, 325] on span "Sauver" at bounding box center [687, 326] width 23 height 11
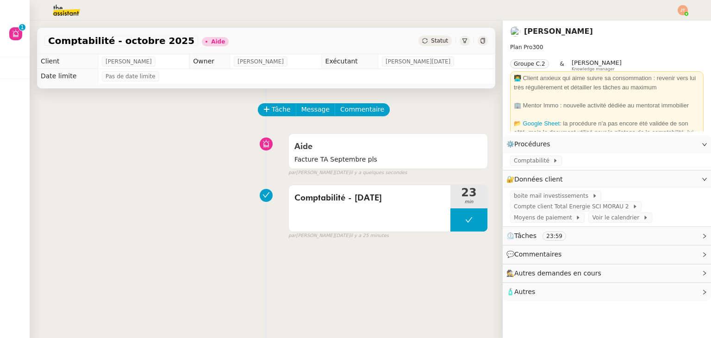
click at [59, 8] on img at bounding box center [59, 10] width 72 height 20
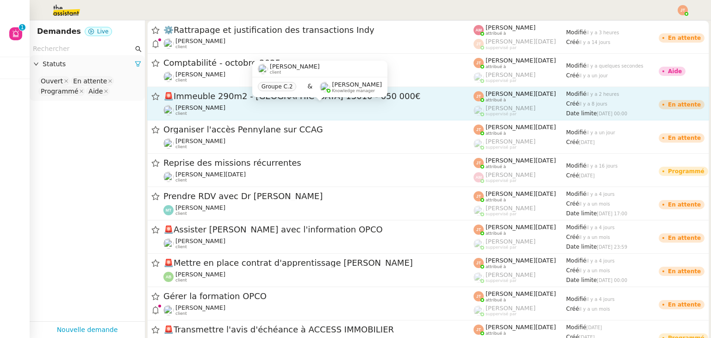
click at [243, 110] on div "[PERSON_NAME] client" at bounding box center [318, 110] width 310 height 12
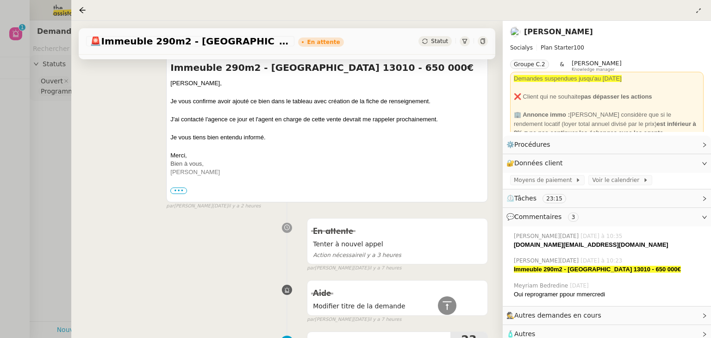
scroll to position [139, 0]
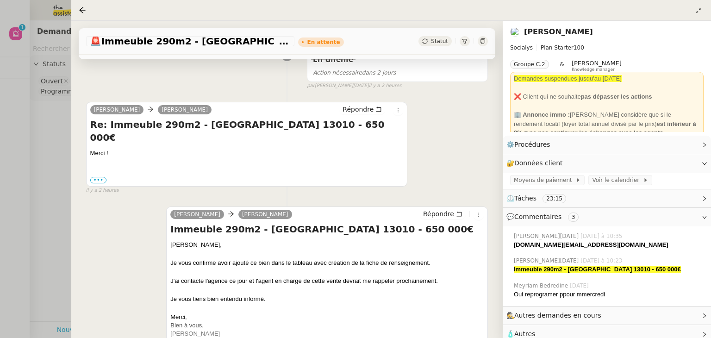
click at [57, 169] on div at bounding box center [355, 169] width 711 height 338
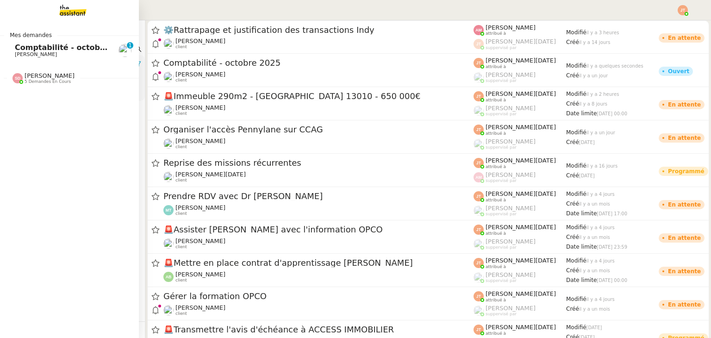
click at [52, 47] on span "Comptabilité - octobre 2025" at bounding box center [73, 47] width 117 height 9
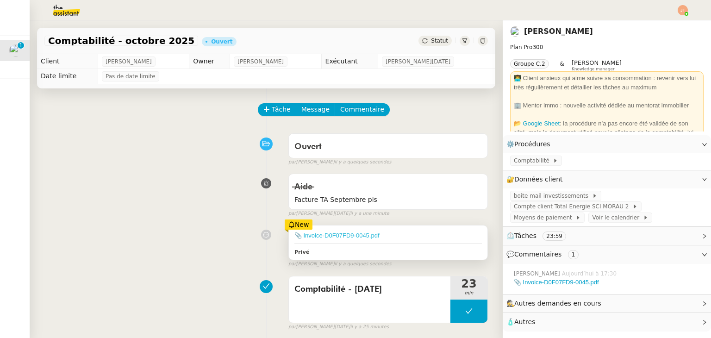
click at [343, 237] on link "📎 Invoice-D0F07FD9-0045.pdf" at bounding box center [337, 235] width 85 height 7
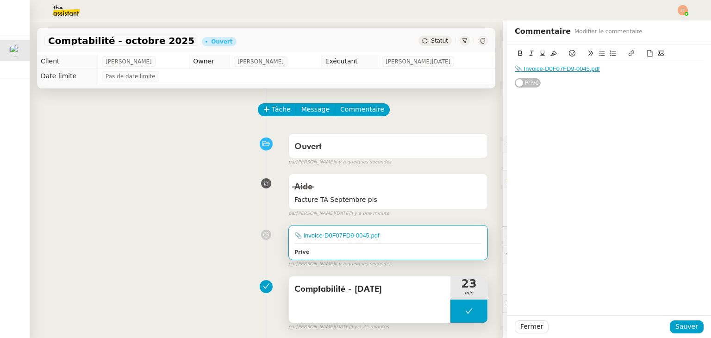
click at [465, 312] on icon at bounding box center [468, 310] width 7 height 7
click at [458, 313] on div at bounding box center [460, 311] width 19 height 23
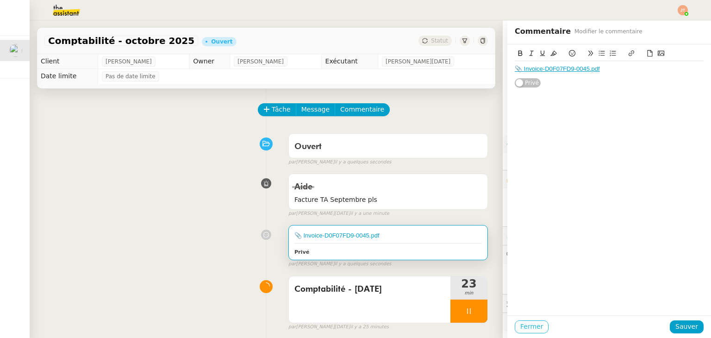
click at [520, 329] on span "Fermer" at bounding box center [531, 326] width 23 height 11
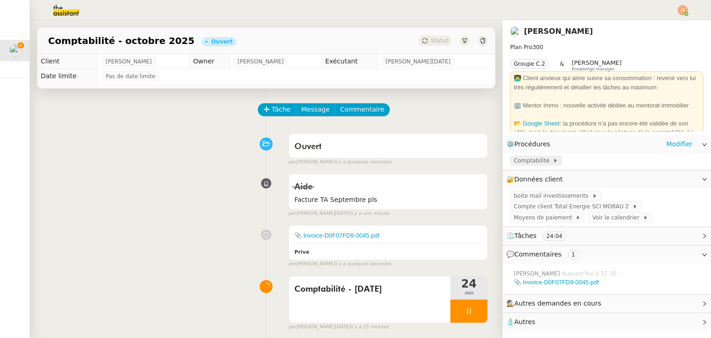
click at [518, 162] on span "Comptabilité" at bounding box center [533, 160] width 39 height 9
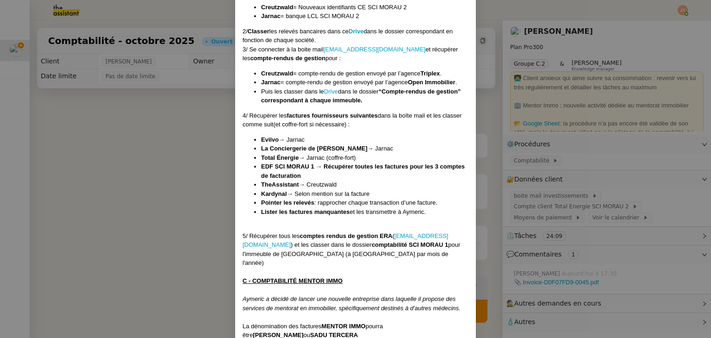
scroll to position [729, 0]
drag, startPoint x: 259, startPoint y: 191, endPoint x: 285, endPoint y: 190, distance: 25.9
click at [285, 190] on li "Kardynal → Selon mention sur la facture" at bounding box center [364, 192] width 207 height 9
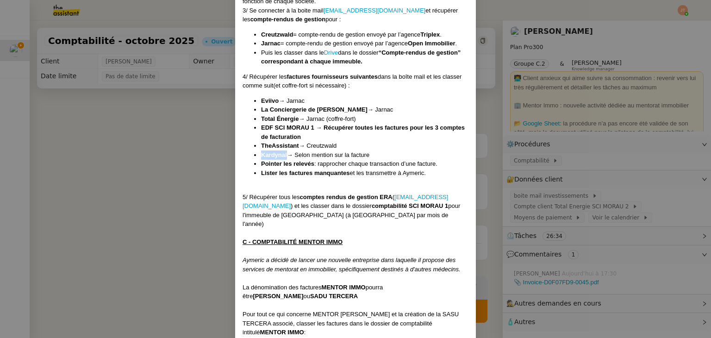
scroll to position [761, 0]
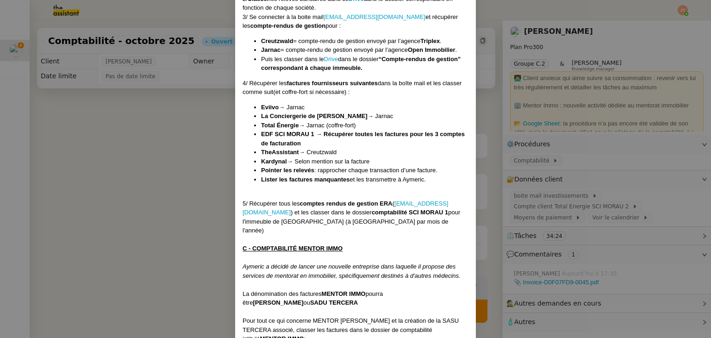
click at [286, 171] on strong "Pointer les relevés" at bounding box center [287, 170] width 53 height 7
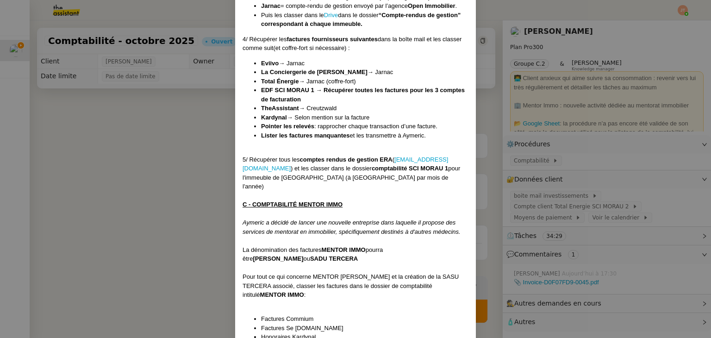
scroll to position [807, 0]
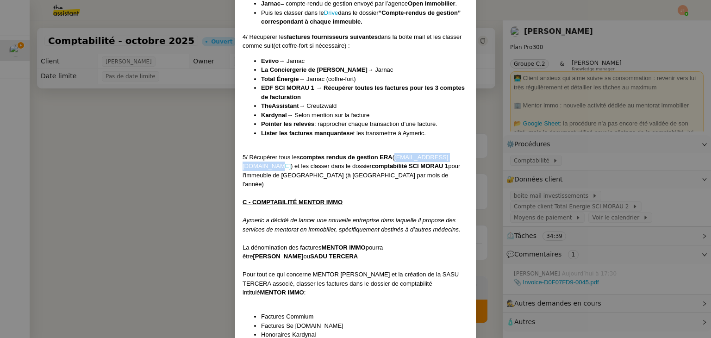
drag, startPoint x: 320, startPoint y: 165, endPoint x: 243, endPoint y: 164, distance: 77.8
click at [243, 164] on div "5/ Récupérer tous les comptes rendus de gestion ERA ( [EMAIL_ADDRESS][DOMAIN_NA…" at bounding box center [356, 171] width 226 height 36
click at [319, 144] on div at bounding box center [356, 148] width 226 height 9
drag, startPoint x: 299, startPoint y: 156, endPoint x: 395, endPoint y: 156, distance: 96.3
click at [395, 156] on div "5/ Récupérer tous les comptes rendus de gestion ERA ( [EMAIL_ADDRESS][DOMAIN_NA…" at bounding box center [356, 171] width 226 height 36
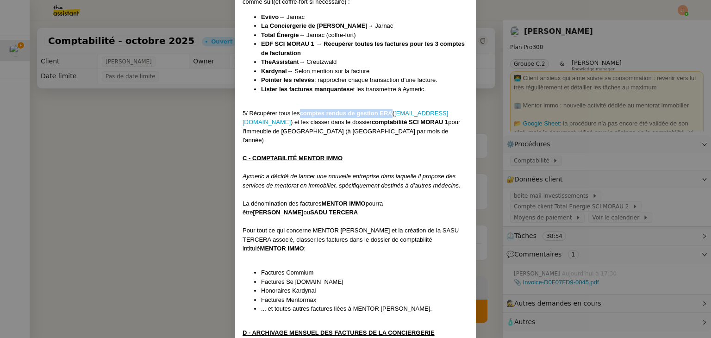
scroll to position [853, 0]
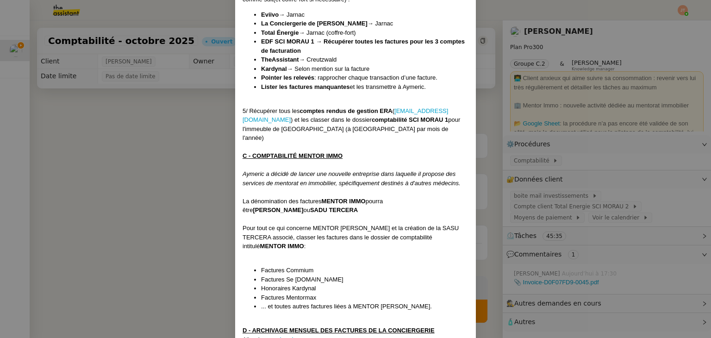
click at [377, 127] on div "5/ Récupérer tous les comptes rendus de gestion ERA ( [EMAIL_ADDRESS][DOMAIN_NA…" at bounding box center [356, 125] width 226 height 36
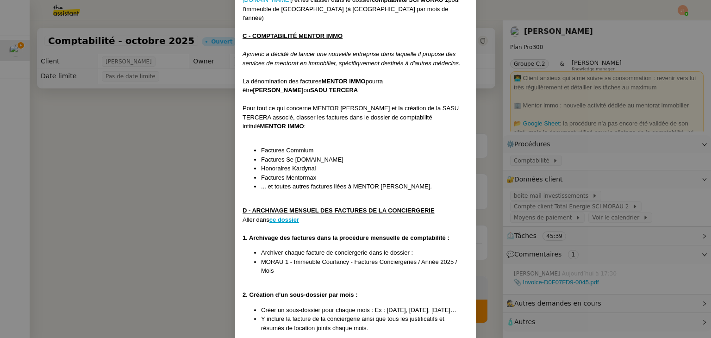
scroll to position [992, 0]
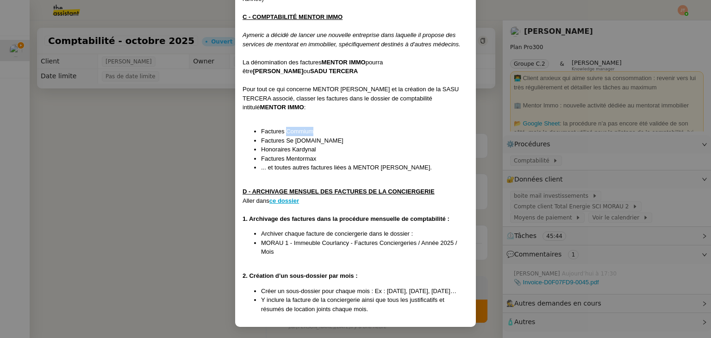
drag, startPoint x: 284, startPoint y: 121, endPoint x: 310, endPoint y: 121, distance: 25.9
click at [310, 127] on li "Factures Commium" at bounding box center [364, 131] width 207 height 9
click at [285, 197] on u "ce dossier" at bounding box center [285, 200] width 30 height 7
drag, startPoint x: 285, startPoint y: 132, endPoint x: 324, endPoint y: 130, distance: 38.9
click at [324, 136] on li "Factures Se [DOMAIN_NAME]" at bounding box center [364, 140] width 207 height 9
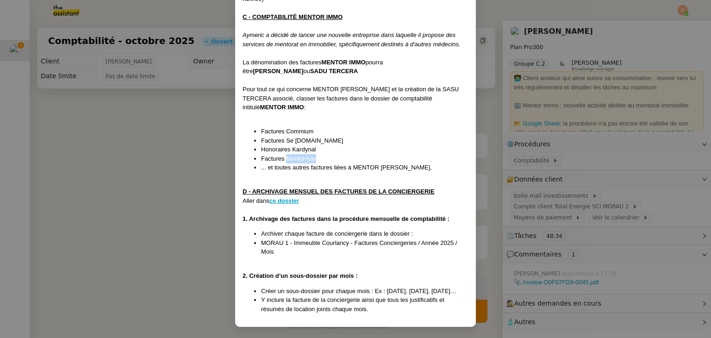
drag, startPoint x: 283, startPoint y: 149, endPoint x: 313, endPoint y: 149, distance: 29.6
click at [313, 154] on li "Factures Mentormax" at bounding box center [364, 158] width 207 height 9
click at [325, 163] on li "... et toutes autres factures liées à MENTOR [PERSON_NAME]." at bounding box center [364, 167] width 207 height 9
click at [289, 197] on u "ce dossier" at bounding box center [285, 200] width 30 height 7
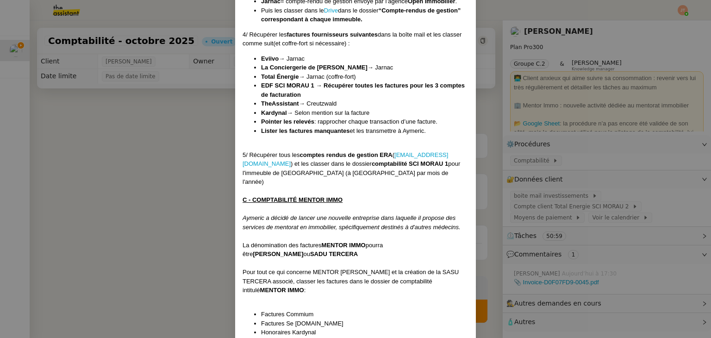
scroll to position [807, 0]
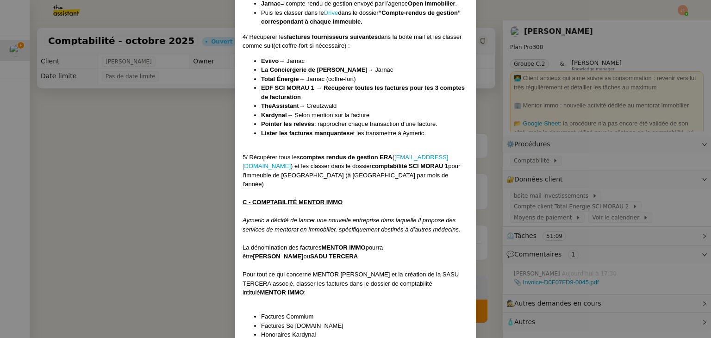
click at [332, 11] on link "Drive" at bounding box center [331, 12] width 14 height 7
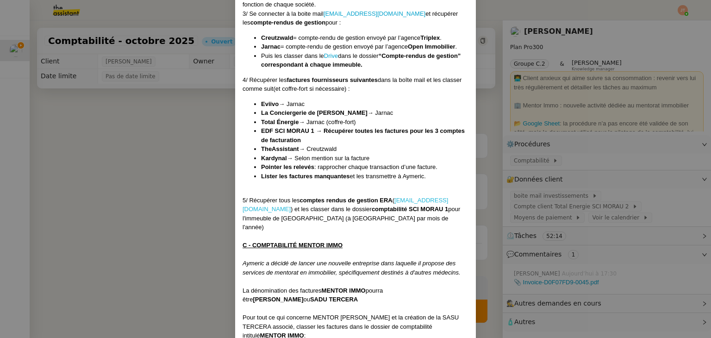
scroll to position [761, 0]
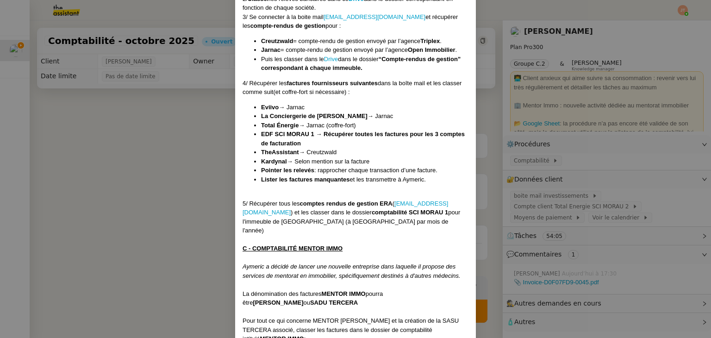
click at [132, 150] on nz-modal-container "Créée le [DATE] MAJ le [DATE] Contexte : Le client souhaite que nous prenions e…" at bounding box center [355, 169] width 711 height 338
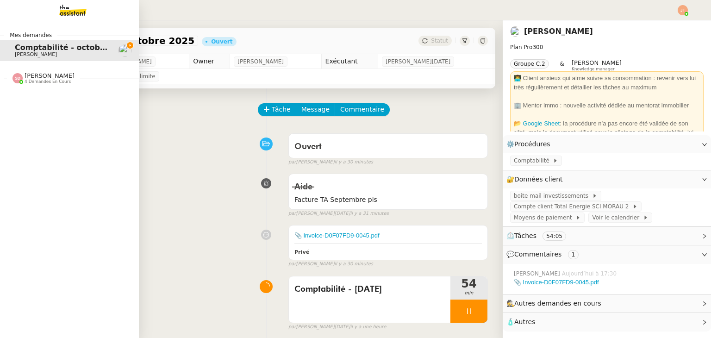
click at [42, 82] on span "4 demandes en cours" at bounding box center [48, 81] width 46 height 5
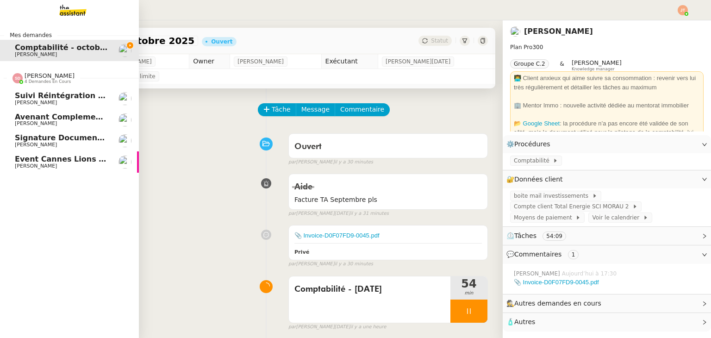
click at [56, 76] on span "[PERSON_NAME]" at bounding box center [50, 75] width 50 height 7
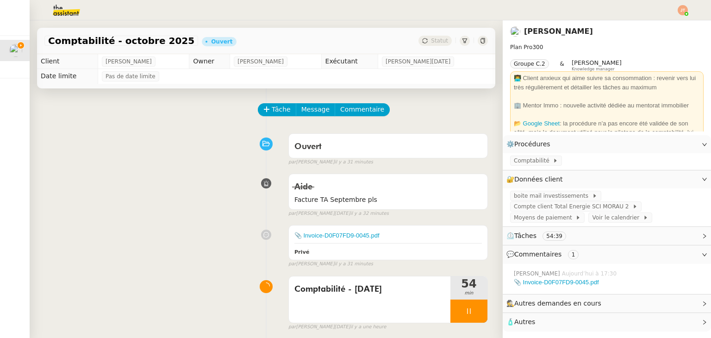
click at [156, 204] on div "Aide Facture TA Septembre pls false par [PERSON_NAME][DATE]. il y a 32 minutes" at bounding box center [266, 193] width 444 height 48
click at [75, 10] on img at bounding box center [59, 10] width 72 height 20
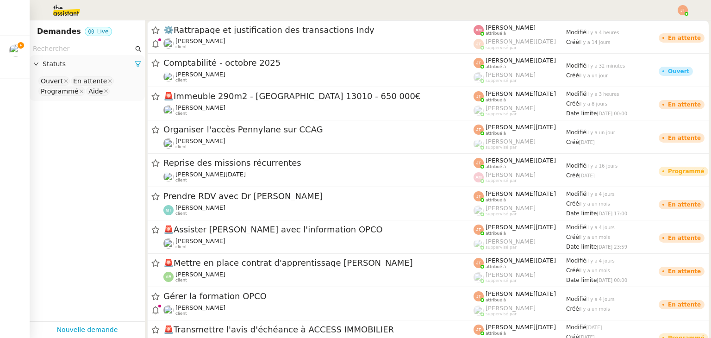
click at [70, 44] on input "text" at bounding box center [83, 49] width 100 height 11
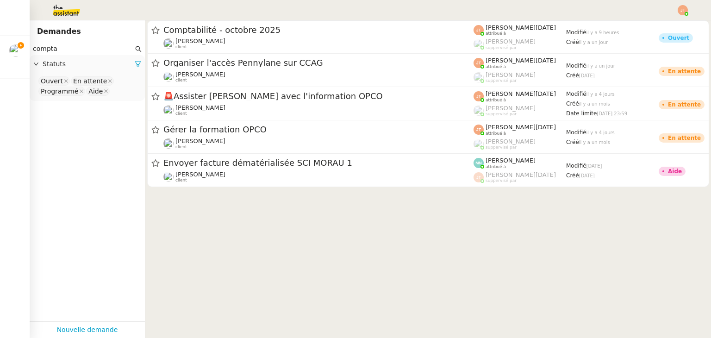
click at [135, 66] on icon at bounding box center [138, 64] width 6 height 6
click at [82, 66] on span "Statuts" at bounding box center [92, 64] width 99 height 11
click at [75, 89] on div "Please select" at bounding box center [87, 82] width 115 height 17
click at [76, 85] on nz-select-top-control "Please select" at bounding box center [87, 81] width 100 height 12
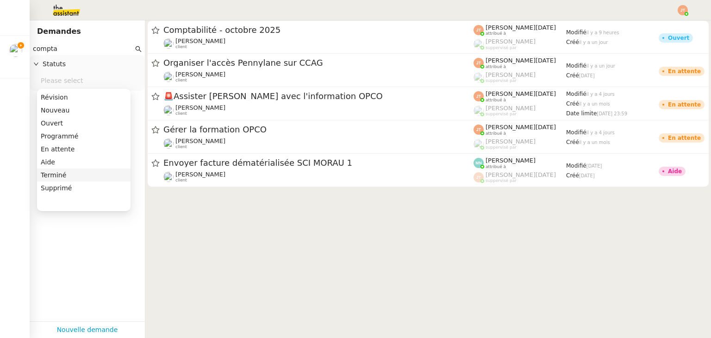
click at [67, 171] on div "Terminé" at bounding box center [84, 175] width 86 height 8
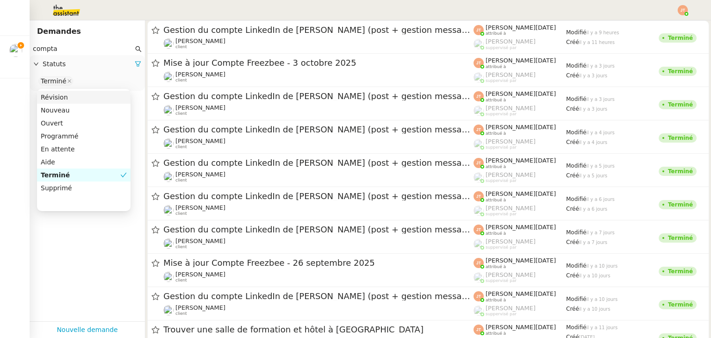
click at [61, 52] on input "compta" at bounding box center [83, 49] width 100 height 11
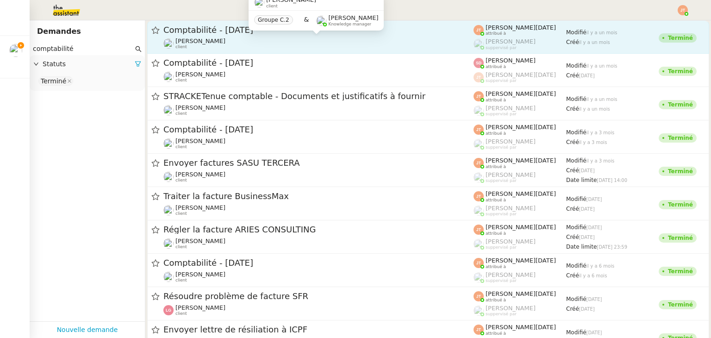
type input "comptabilité"
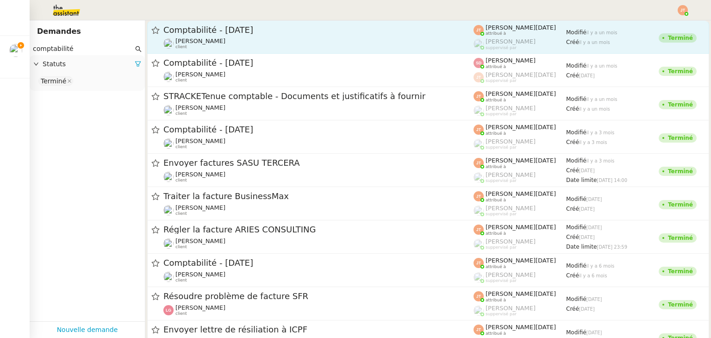
click at [239, 36] on div "Comptabilité - [DATE] [PERSON_NAME] client" at bounding box center [318, 37] width 310 height 25
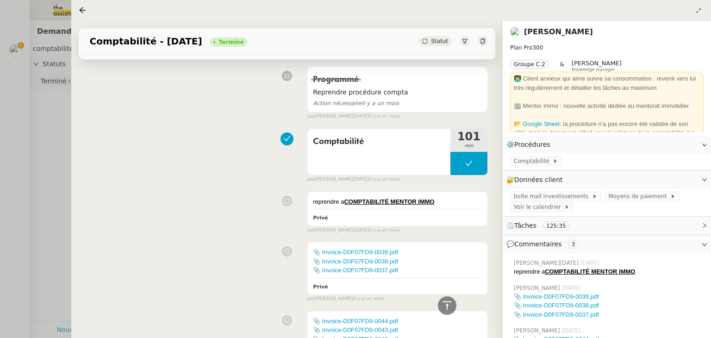
scroll to position [324, 0]
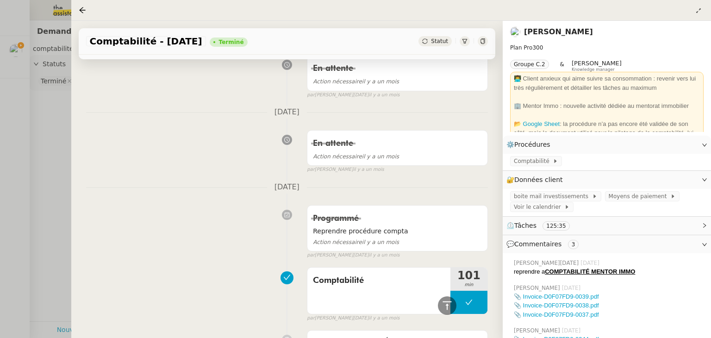
click at [50, 143] on div at bounding box center [355, 169] width 711 height 338
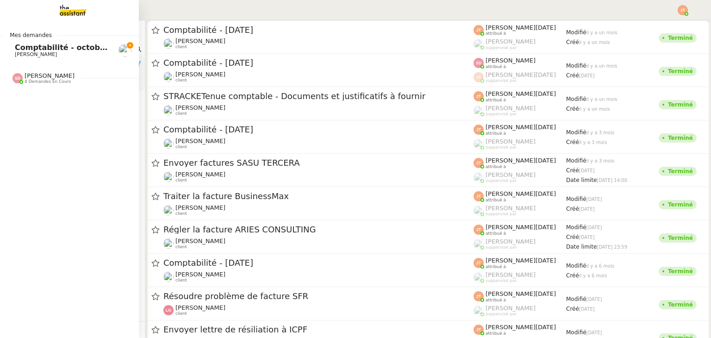
click at [30, 46] on span "Comptabilité - octobre 2025" at bounding box center [73, 47] width 117 height 9
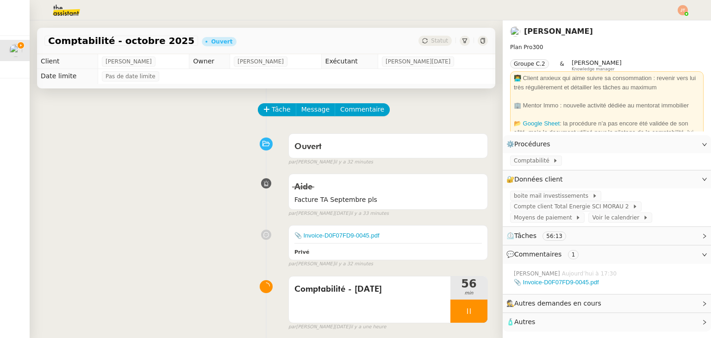
click at [54, 13] on img at bounding box center [59, 10] width 72 height 20
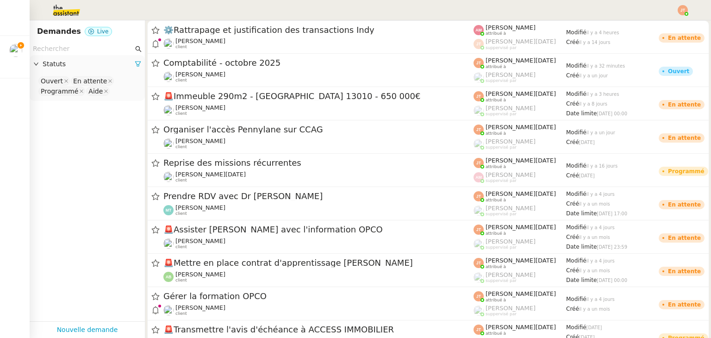
click at [77, 48] on input "text" at bounding box center [83, 49] width 100 height 11
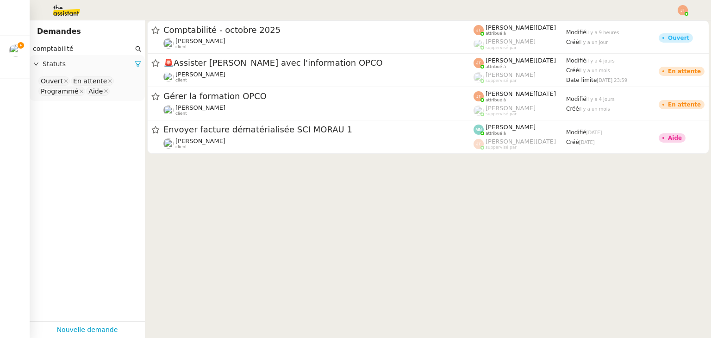
type input "comptabilité"
click at [127, 63] on span "Statuts" at bounding box center [89, 64] width 92 height 11
click at [120, 63] on span "Statuts" at bounding box center [89, 64] width 92 height 11
click at [135, 66] on icon at bounding box center [138, 64] width 6 height 6
click at [106, 66] on span "Statuts" at bounding box center [92, 64] width 99 height 11
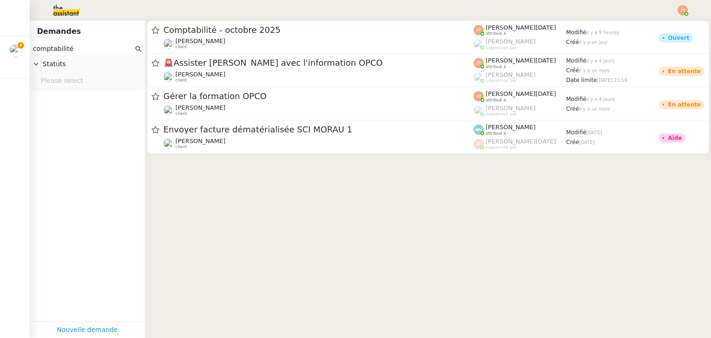
click at [79, 76] on nz-select-top-control "Please select" at bounding box center [87, 81] width 100 height 12
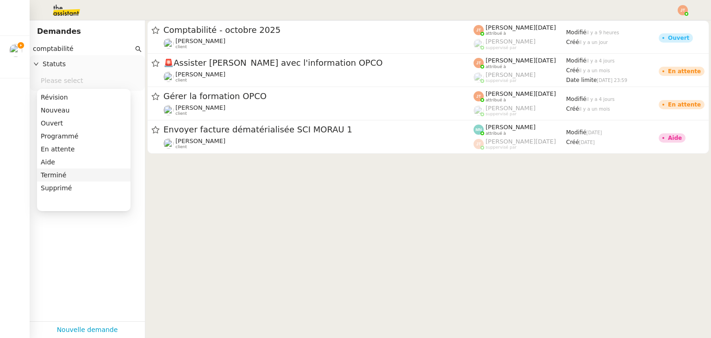
click at [61, 178] on div "Terminé" at bounding box center [84, 175] width 86 height 8
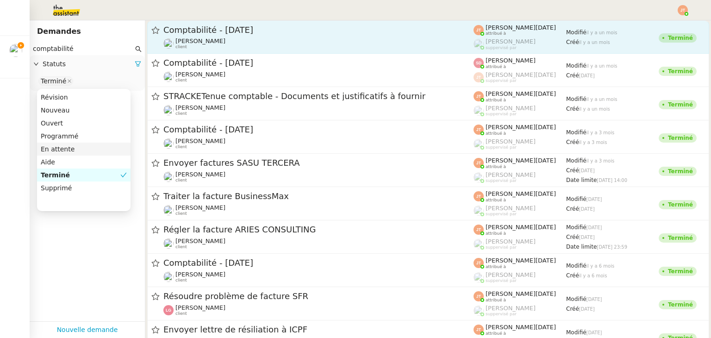
click at [219, 41] on div "[PERSON_NAME] client" at bounding box center [318, 44] width 310 height 12
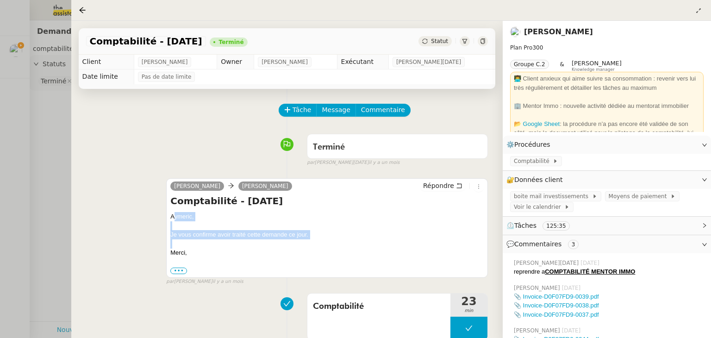
drag, startPoint x: 172, startPoint y: 218, endPoint x: 203, endPoint y: 243, distance: 40.1
click at [203, 243] on div "Aymeric, Je vous confirme avoir traité cette demande ce jour. [GEOGRAPHIC_DATA]…" at bounding box center [326, 243] width 313 height 63
drag, startPoint x: 194, startPoint y: 254, endPoint x: 168, endPoint y: 219, distance: 43.4
click at [168, 219] on div "[PERSON_NAME] Répondre Comptabilité - [DATE] [PERSON_NAME], Je vous confirme av…" at bounding box center [327, 227] width 322 height 99
click at [58, 126] on div at bounding box center [355, 169] width 711 height 338
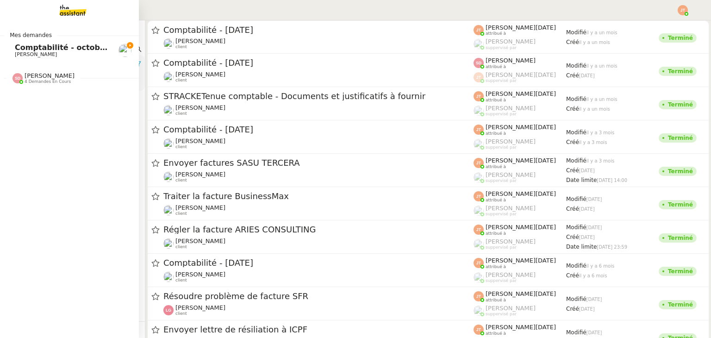
click at [24, 46] on span "Comptabilité - octobre 2025" at bounding box center [73, 47] width 117 height 9
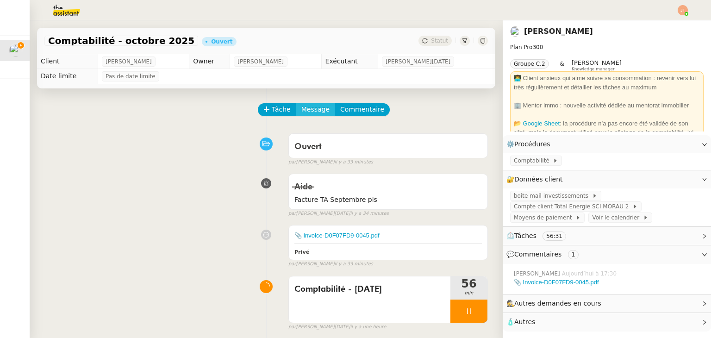
click at [319, 111] on button "Message" at bounding box center [315, 109] width 39 height 13
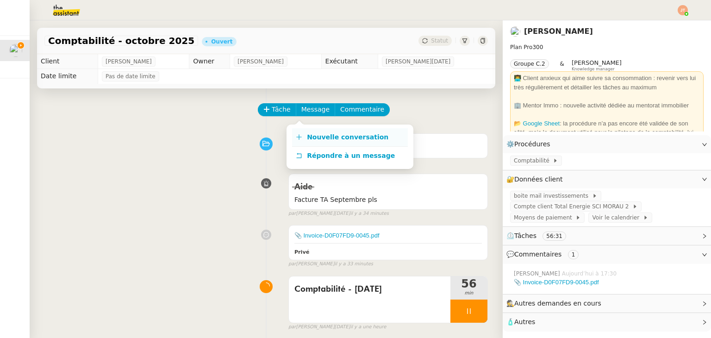
click at [330, 139] on span "Nouvelle conversation" at bounding box center [348, 136] width 82 height 7
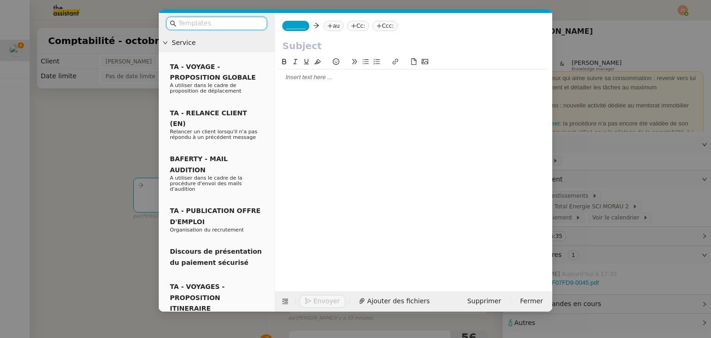
click at [308, 79] on div at bounding box center [414, 77] width 270 height 8
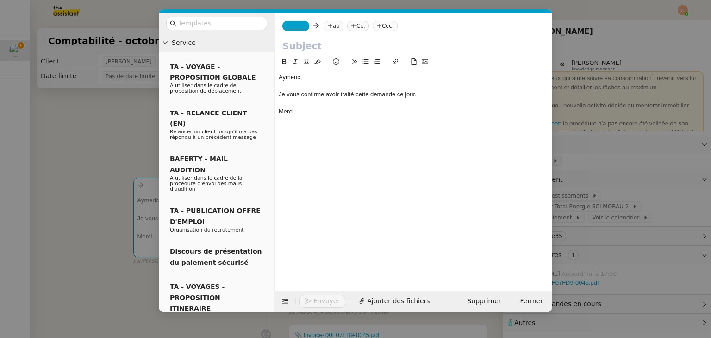
click at [96, 108] on nz-modal-container "Service TA - VOYAGE - PROPOSITION GLOBALE A utiliser dans le cadre de propositi…" at bounding box center [355, 169] width 711 height 338
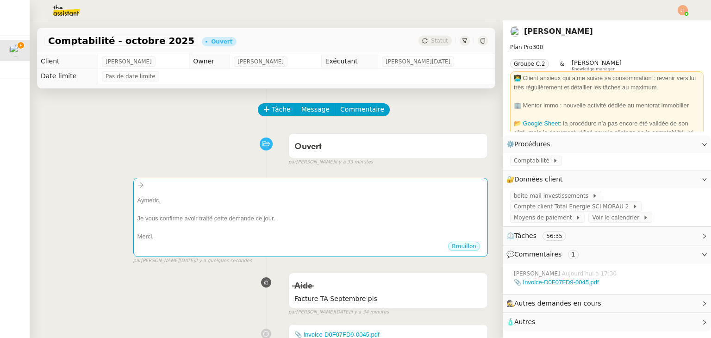
drag, startPoint x: 49, startPoint y: 41, endPoint x: 168, endPoint y: 42, distance: 118.5
click at [168, 42] on div "Comptabilité - octobre 2025" at bounding box center [121, 41] width 154 height 10
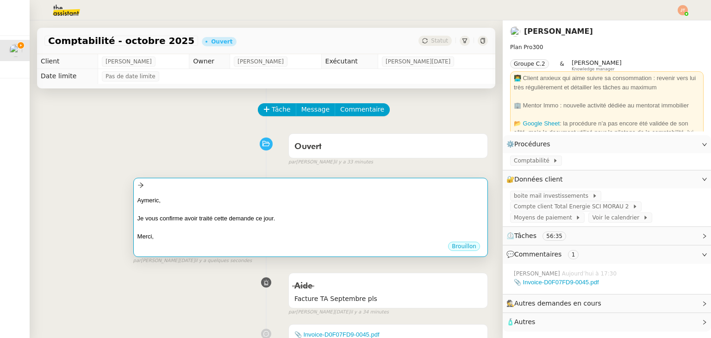
click at [241, 208] on div at bounding box center [311, 209] width 346 height 9
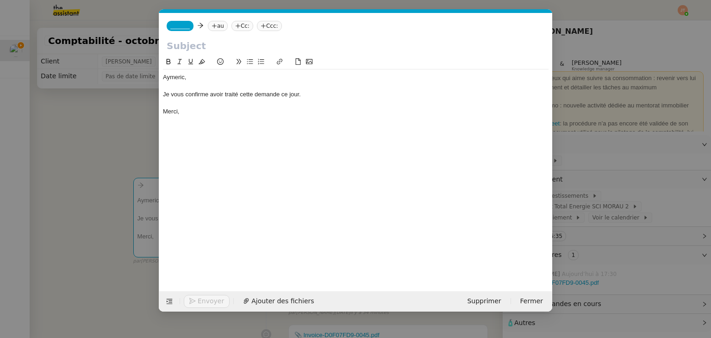
scroll to position [0, 19]
click at [194, 43] on input "text" at bounding box center [356, 46] width 378 height 14
paste input "Comptabilité - octobre 2025"
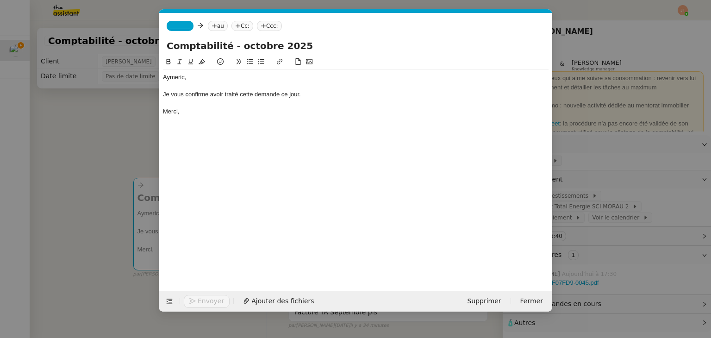
type input "Comptabilité - octobre 2025"
click at [212, 27] on icon at bounding box center [215, 26] width 6 height 6
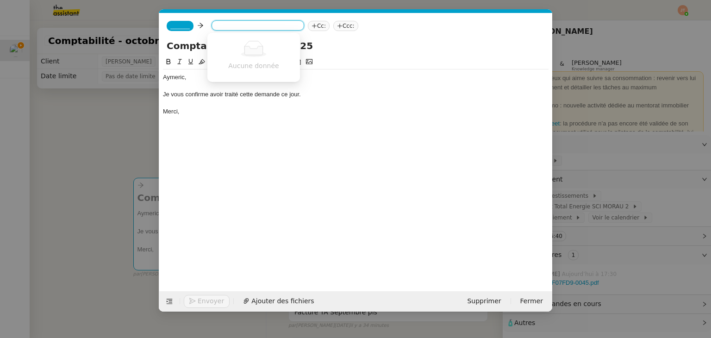
click at [183, 25] on span "_______" at bounding box center [179, 26] width 19 height 6
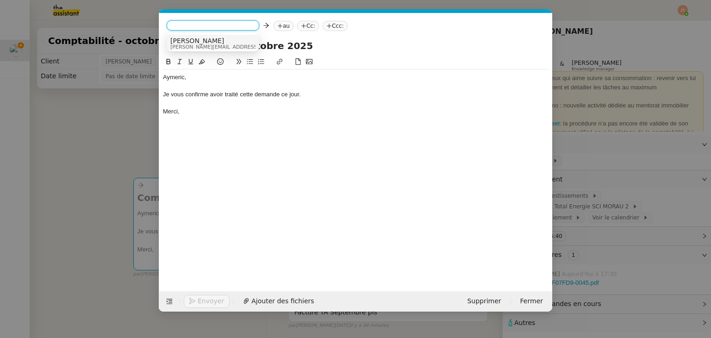
click at [188, 44] on span "[PERSON_NAME][EMAIL_ADDRESS][DOMAIN_NAME]" at bounding box center [236, 46] width 132 height 5
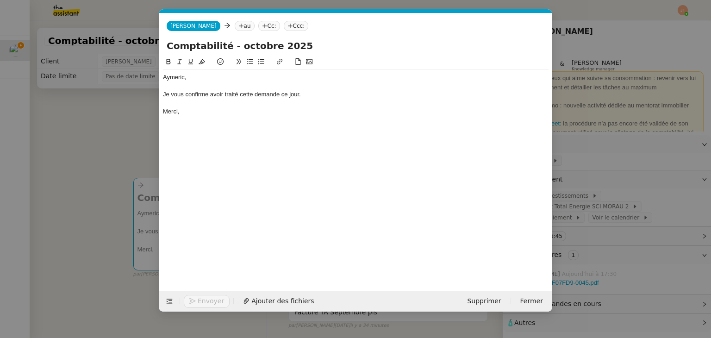
click at [65, 93] on nz-modal-container "Service TA - VOYAGE - PROPOSITION GLOBALE A utiliser dans le cadre de propositi…" at bounding box center [355, 169] width 711 height 338
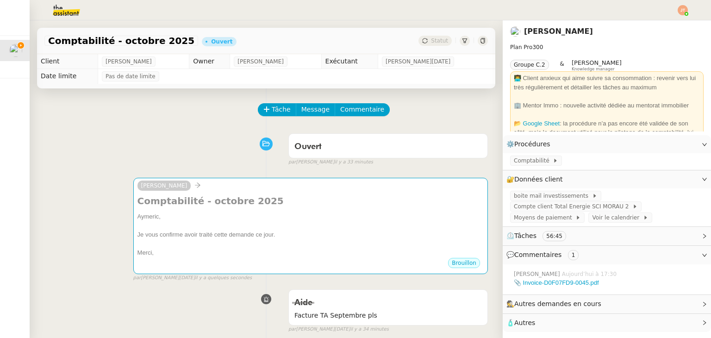
click at [66, 10] on img at bounding box center [59, 10] width 72 height 20
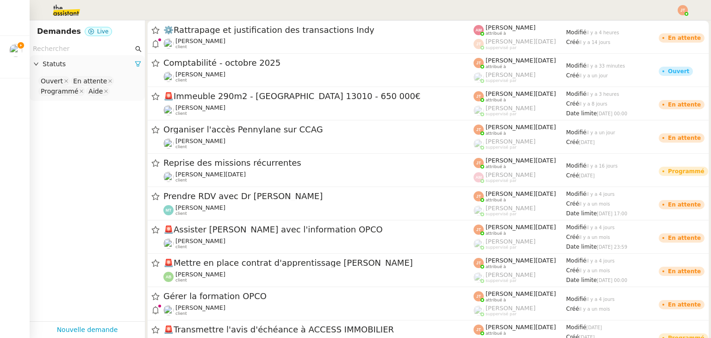
click at [79, 49] on input "text" at bounding box center [83, 49] width 100 height 11
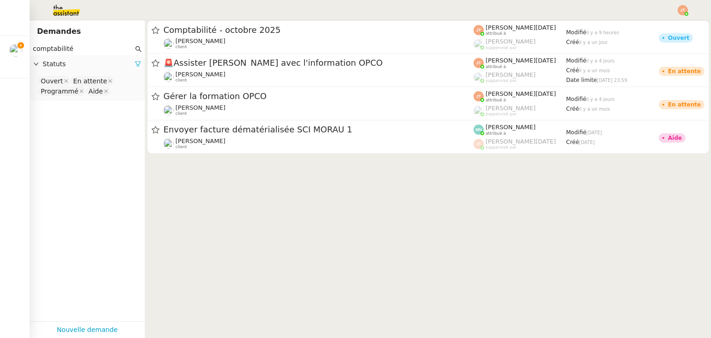
type input "comptabilité"
click at [135, 62] on icon at bounding box center [138, 64] width 6 height 6
click at [90, 63] on span "Statuts" at bounding box center [92, 64] width 99 height 11
click at [82, 77] on nz-select-top-control "Please select" at bounding box center [87, 81] width 100 height 12
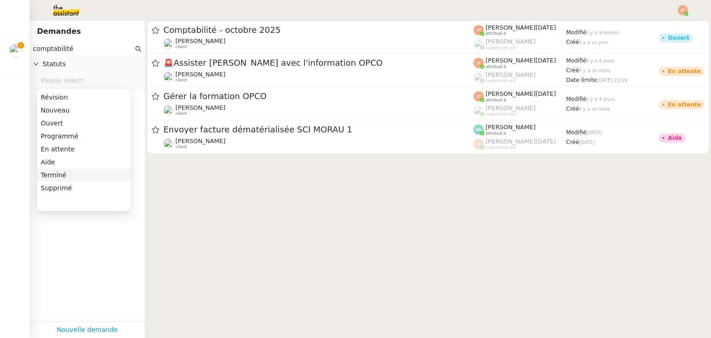
click at [63, 173] on div "Terminé" at bounding box center [84, 175] width 86 height 8
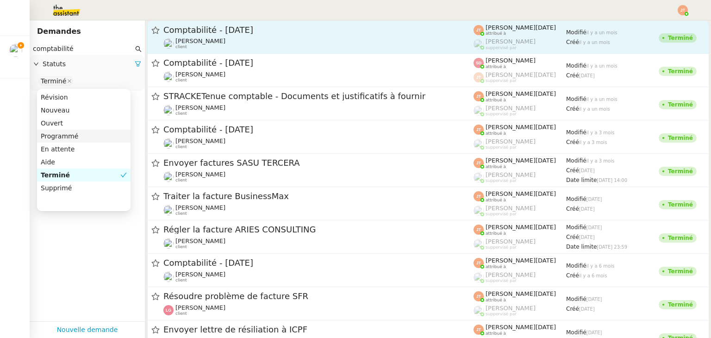
click at [204, 50] on link "Comptabilité - [DATE] [PERSON_NAME] client [PERSON_NAME][DATE] attribué à [PERS…" at bounding box center [428, 36] width 562 height 33
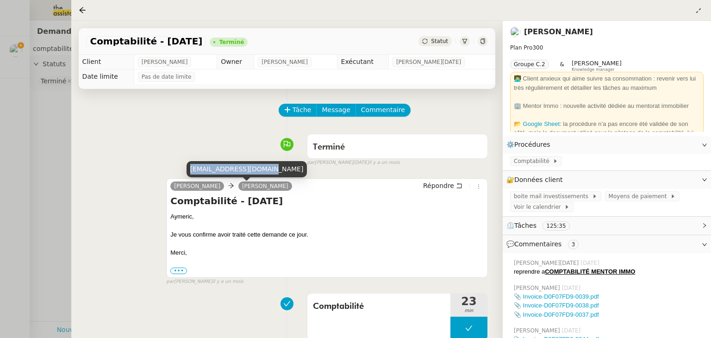
drag, startPoint x: 191, startPoint y: 169, endPoint x: 259, endPoint y: 169, distance: 68.5
click at [259, 169] on div "[EMAIL_ADDRESS][DOMAIN_NAME]" at bounding box center [247, 169] width 121 height 16
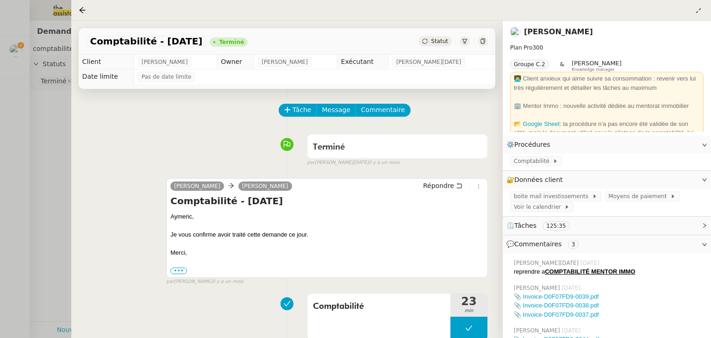
click at [41, 129] on div at bounding box center [355, 169] width 711 height 338
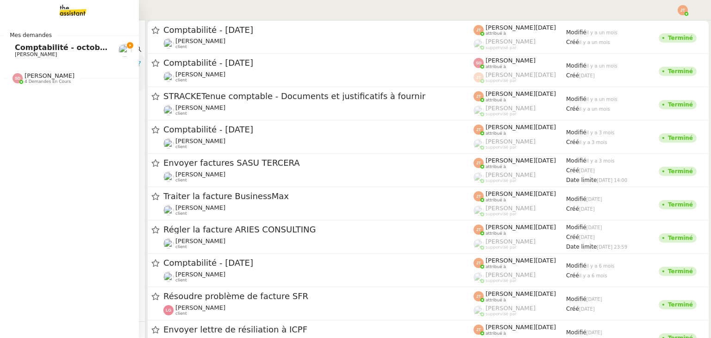
click at [21, 38] on span "Mes demandes" at bounding box center [30, 35] width 53 height 9
click at [29, 53] on span "[PERSON_NAME]" at bounding box center [36, 54] width 42 height 6
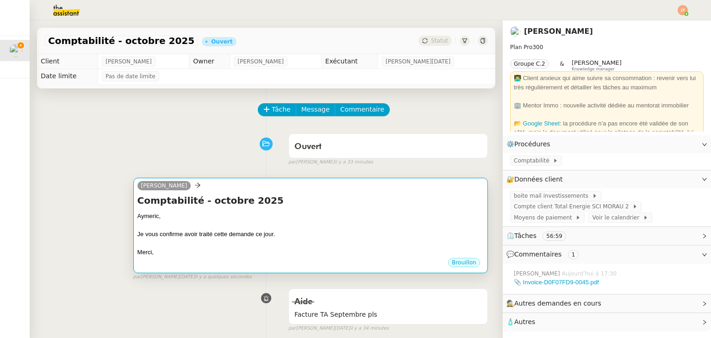
click at [220, 204] on h4 "Comptabilité - octobre 2025" at bounding box center [311, 200] width 346 height 13
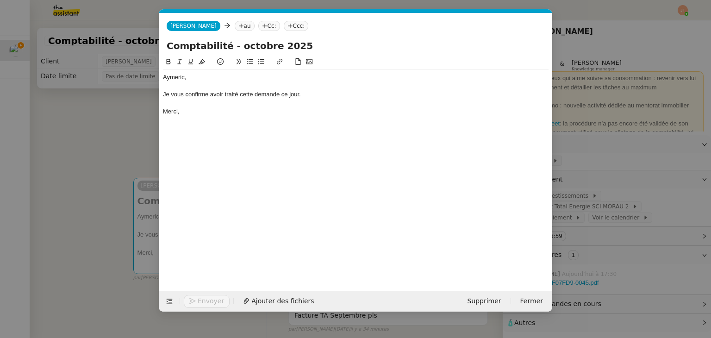
scroll to position [0, 19]
click at [235, 26] on nz-tag "au" at bounding box center [245, 26] width 20 height 10
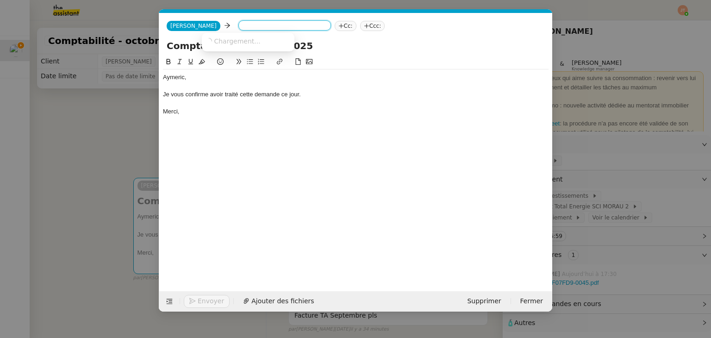
paste input "[EMAIL_ADDRESS][DOMAIN_NAME]"
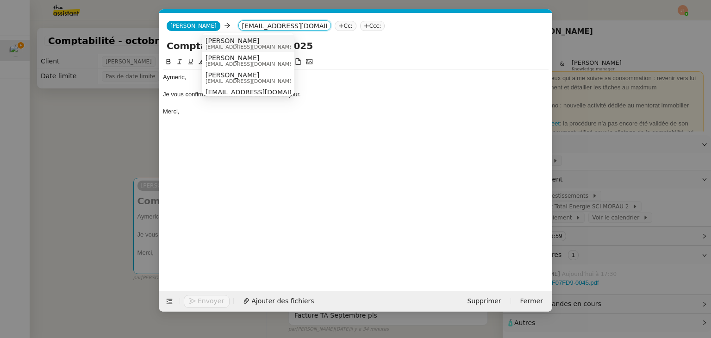
type input "[EMAIL_ADDRESS][DOMAIN_NAME]"
click at [228, 45] on span "[EMAIL_ADDRESS][DOMAIN_NAME]" at bounding box center [250, 46] width 89 height 5
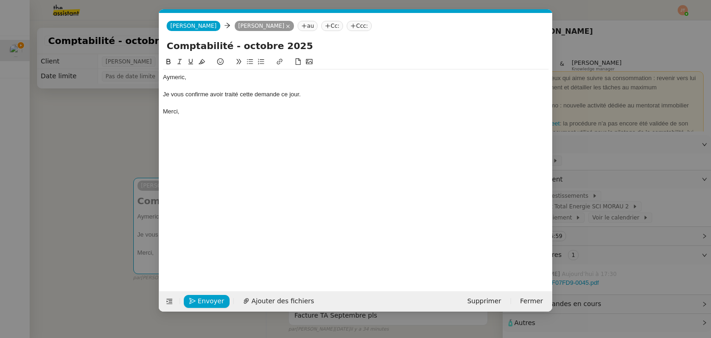
click at [203, 125] on div "Aymeric, Je vous confirme avoir traité cette demande ce jour. [GEOGRAPHIC_DATA]," at bounding box center [356, 166] width 386 height 220
click at [128, 128] on nz-modal-container "Service TA - VOYAGE - PROPOSITION GLOBALE A utiliser dans le cadre de propositi…" at bounding box center [355, 169] width 711 height 338
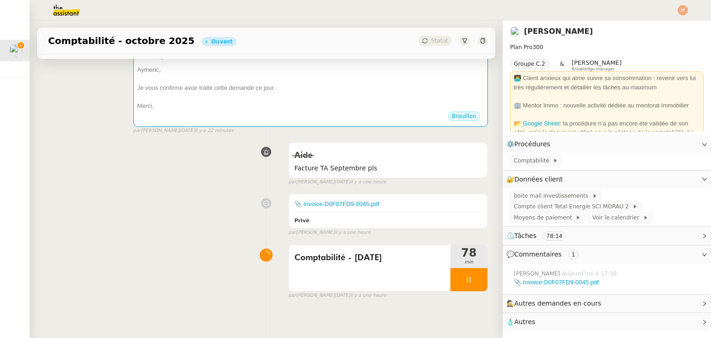
scroll to position [158, 0]
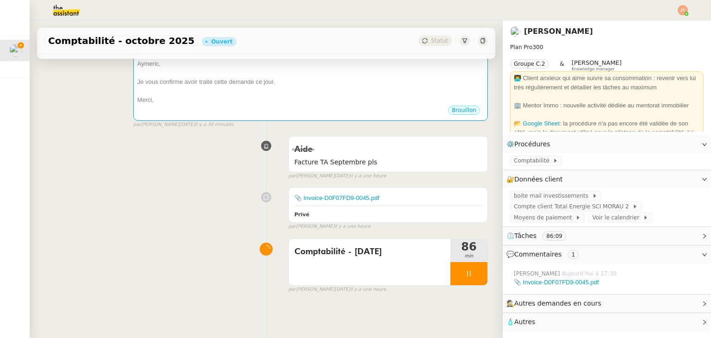
click at [128, 221] on div "📎 Invoice-D0F07FD9-0045.pdf Privé false par [PERSON_NAME] il y a une heure" at bounding box center [266, 206] width 444 height 47
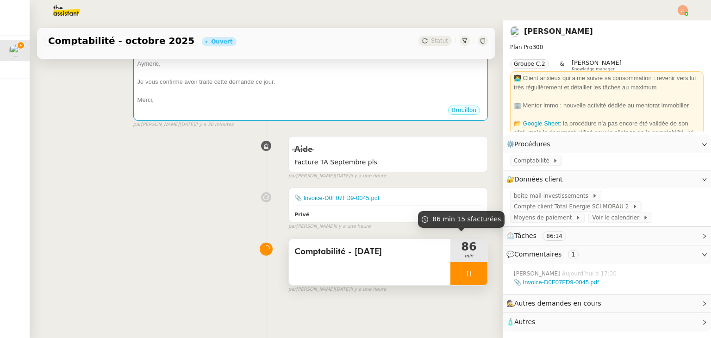
click at [451, 269] on div at bounding box center [469, 273] width 37 height 23
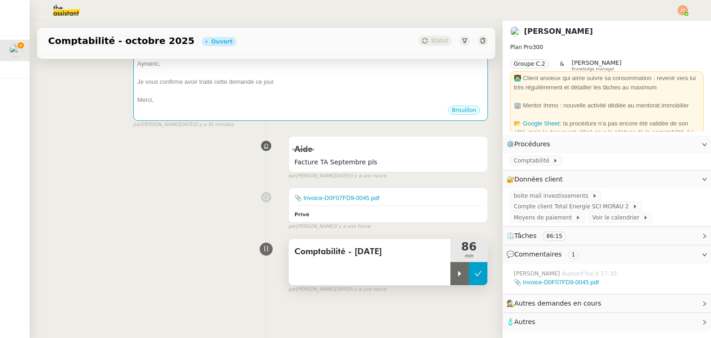
click at [475, 264] on button at bounding box center [478, 273] width 19 height 23
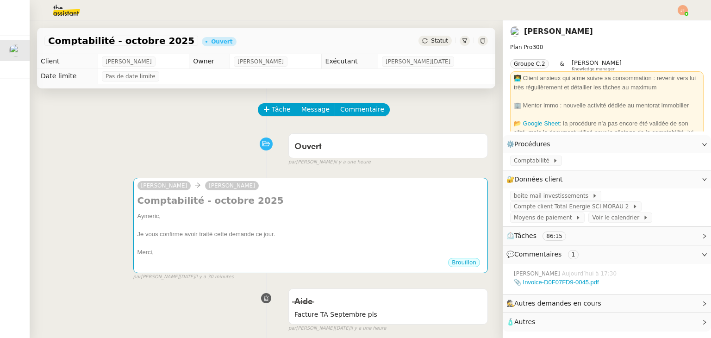
click at [431, 38] on span "Statut" at bounding box center [439, 41] width 17 height 6
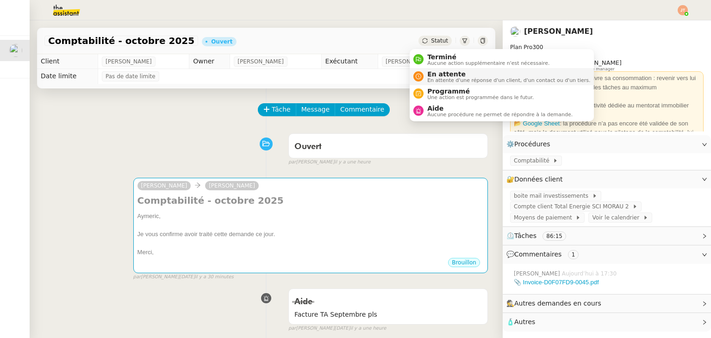
click at [445, 76] on span "En attente" at bounding box center [508, 73] width 163 height 7
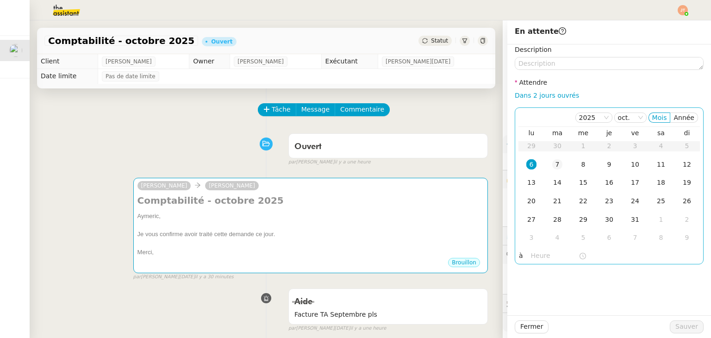
click at [552, 165] on div "7" at bounding box center [557, 164] width 10 height 10
click at [531, 258] on input "text" at bounding box center [555, 256] width 48 height 11
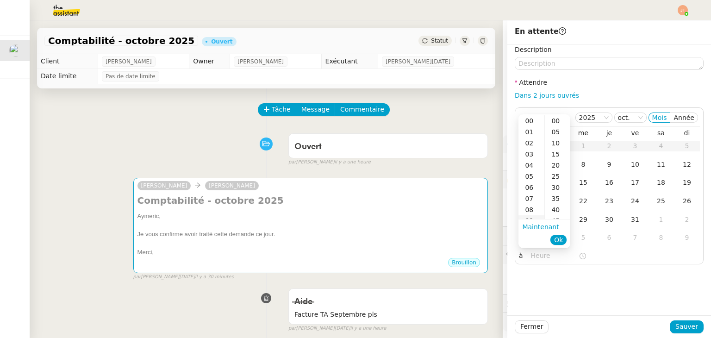
click at [533, 219] on div "09" at bounding box center [532, 220] width 26 height 11
click at [532, 136] on div "10" at bounding box center [532, 131] width 26 height 11
click at [556, 121] on div "00" at bounding box center [557, 120] width 25 height 11
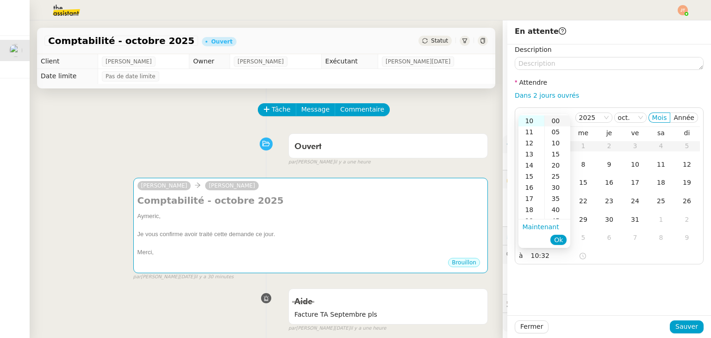
type input "10:00"
click at [560, 238] on span "Ok" at bounding box center [558, 239] width 9 height 9
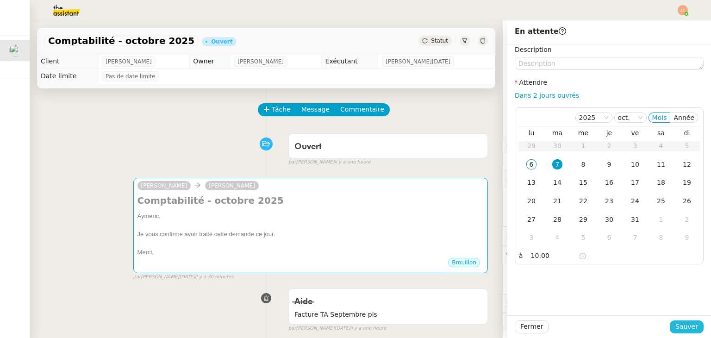
click at [680, 325] on span "Sauver" at bounding box center [687, 326] width 23 height 11
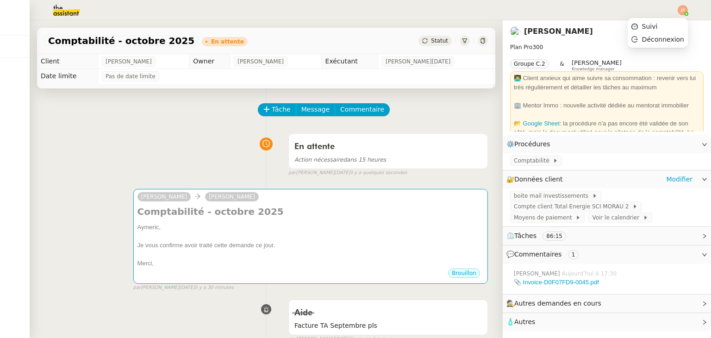
click at [681, 10] on img at bounding box center [683, 10] width 10 height 10
click at [657, 23] on span "Suivi" at bounding box center [650, 26] width 16 height 7
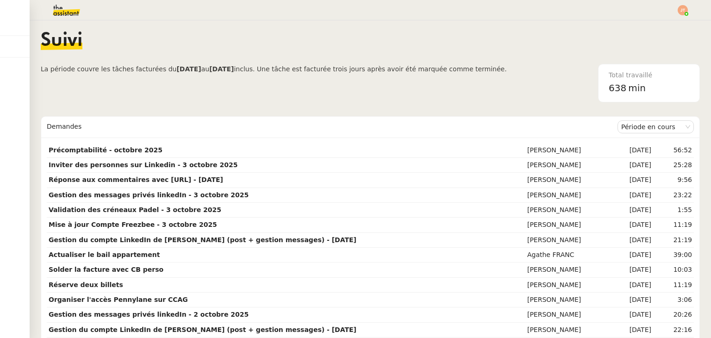
click at [87, 12] on img at bounding box center [59, 10] width 72 height 20
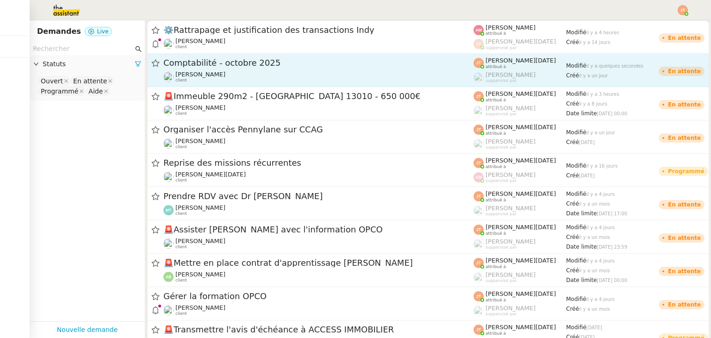
click at [215, 77] on span "[PERSON_NAME]" at bounding box center [201, 74] width 50 height 7
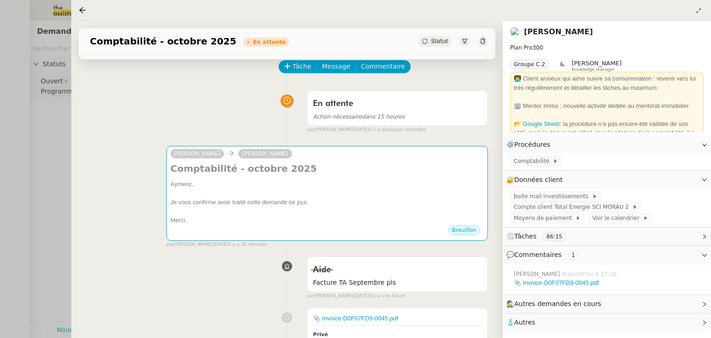
scroll to position [170, 0]
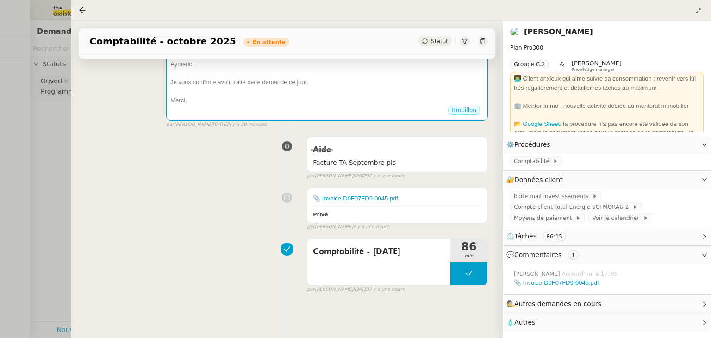
click at [50, 140] on div at bounding box center [355, 169] width 711 height 338
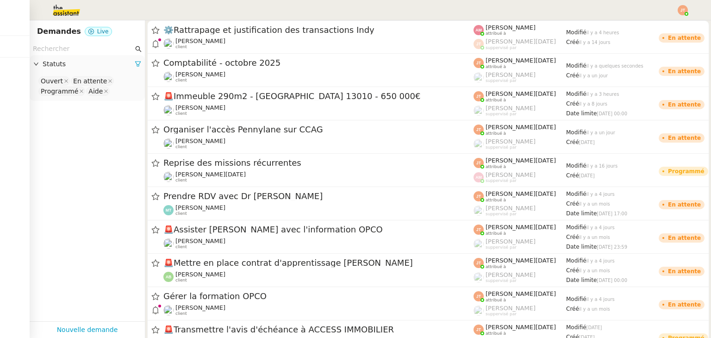
click at [674, 10] on div at bounding box center [355, 10] width 665 height 20
click at [683, 10] on img at bounding box center [683, 10] width 10 height 10
click at [661, 32] on li "Suivi" at bounding box center [658, 26] width 60 height 13
